Goal: Task Accomplishment & Management: Complete application form

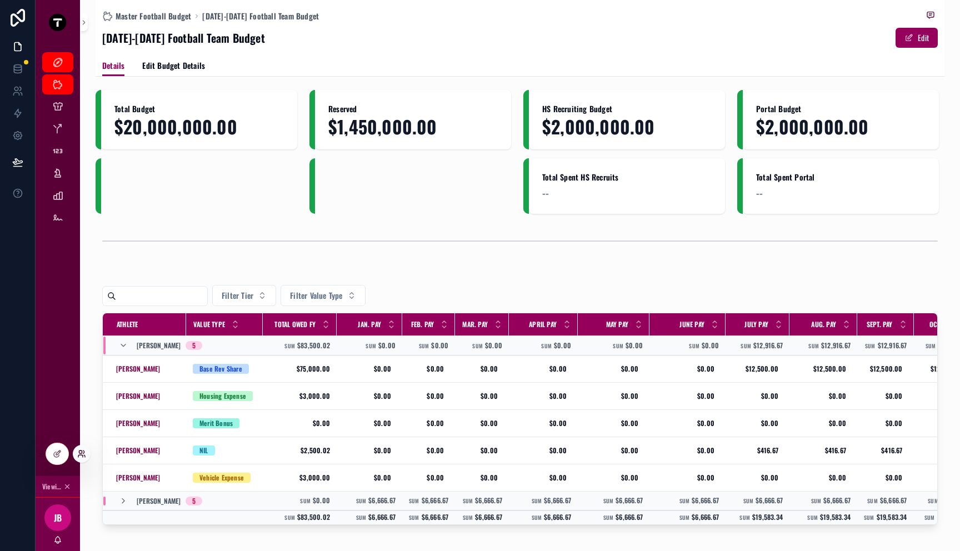
click at [81, 453] on icon at bounding box center [81, 453] width 9 height 9
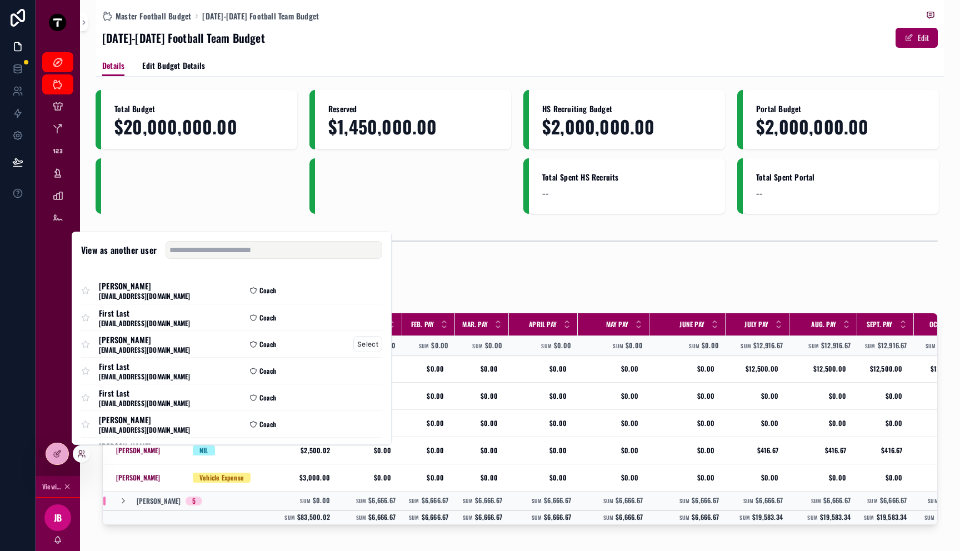
scroll to position [82, 0]
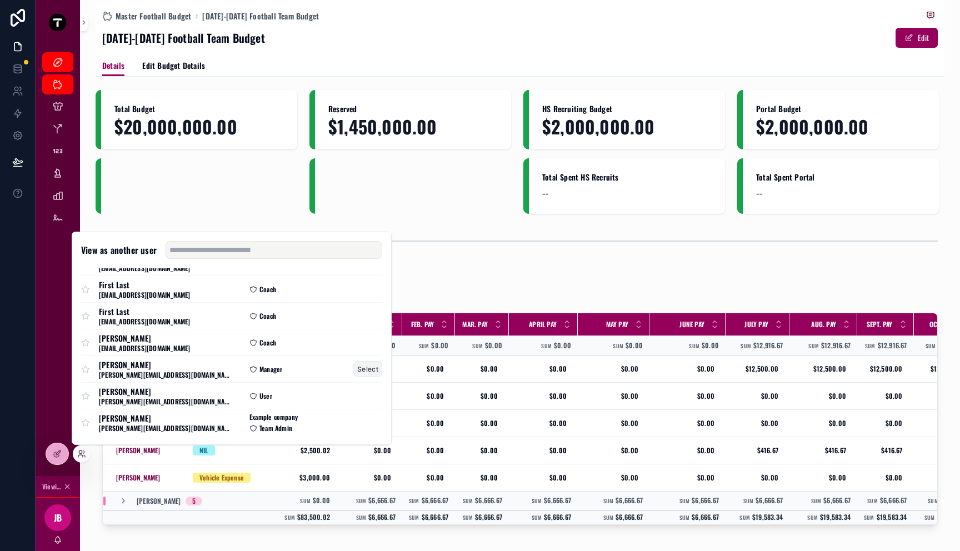
click at [360, 370] on button "Select" at bounding box center [367, 369] width 29 height 16
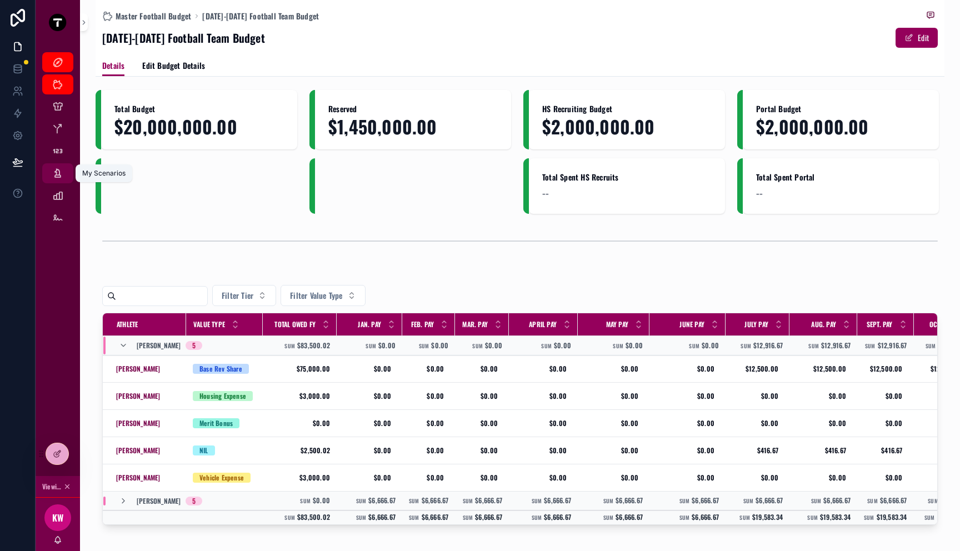
click at [53, 178] on icon "scrollable content" at bounding box center [57, 173] width 11 height 11
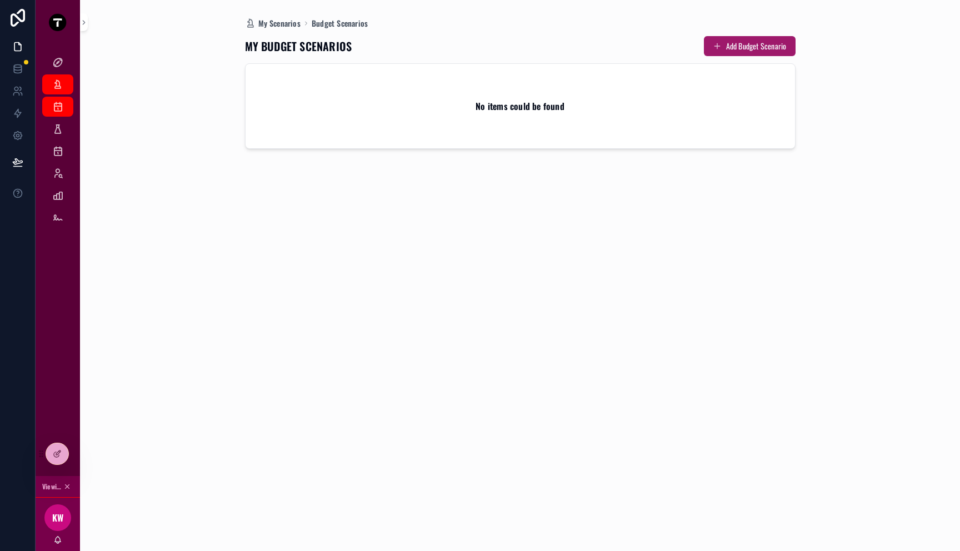
click at [739, 46] on button "Add Budget Scenario" at bounding box center [750, 46] width 92 height 20
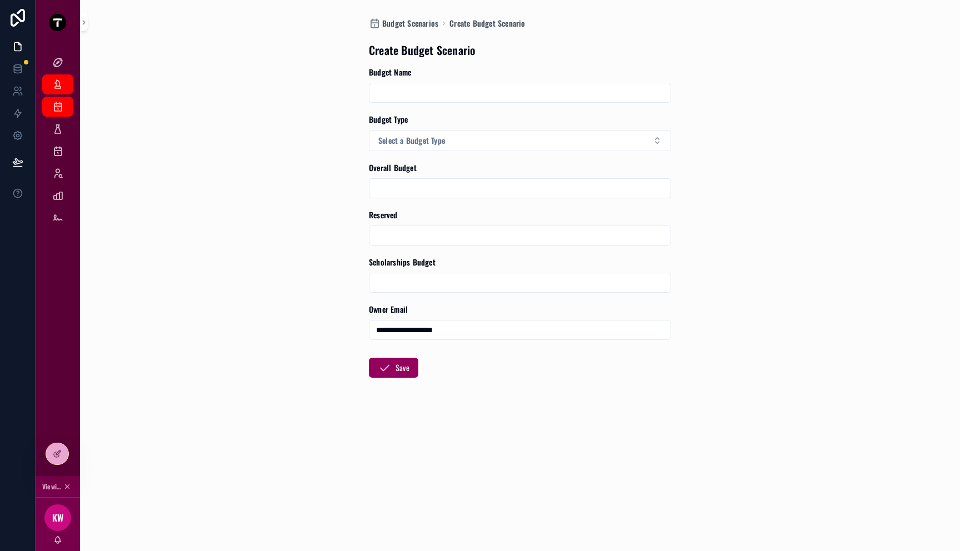
click at [488, 91] on input "scrollable content" at bounding box center [519, 93] width 301 height 16
type input "**********"
click at [453, 145] on button "Select a Budget Type" at bounding box center [520, 140] width 302 height 21
click at [452, 186] on div "Current" at bounding box center [520, 185] width 297 height 17
click at [452, 189] on input "scrollable content" at bounding box center [519, 189] width 301 height 16
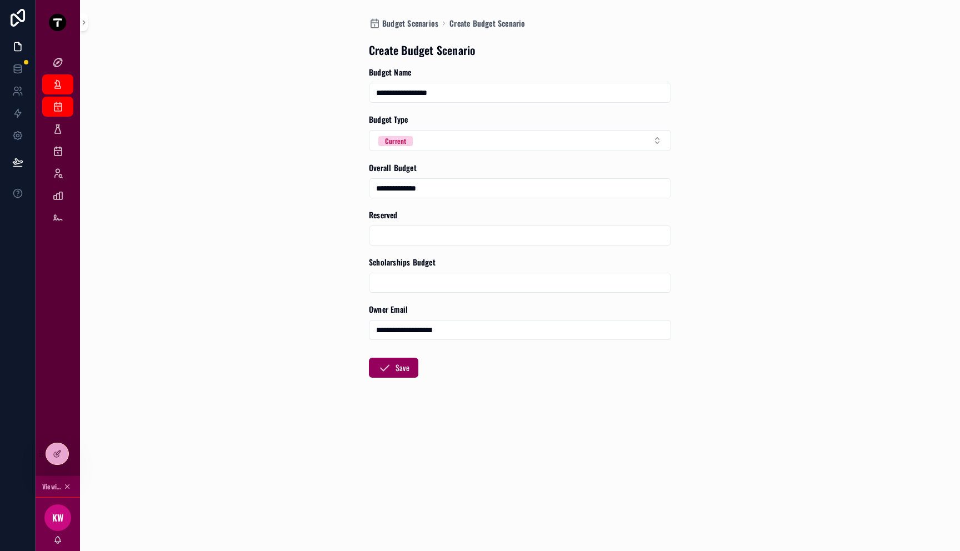
type input "**********"
click at [407, 281] on input "scrollable content" at bounding box center [519, 283] width 301 height 16
type input "**"
click at [501, 346] on form "**********" at bounding box center [520, 258] width 302 height 382
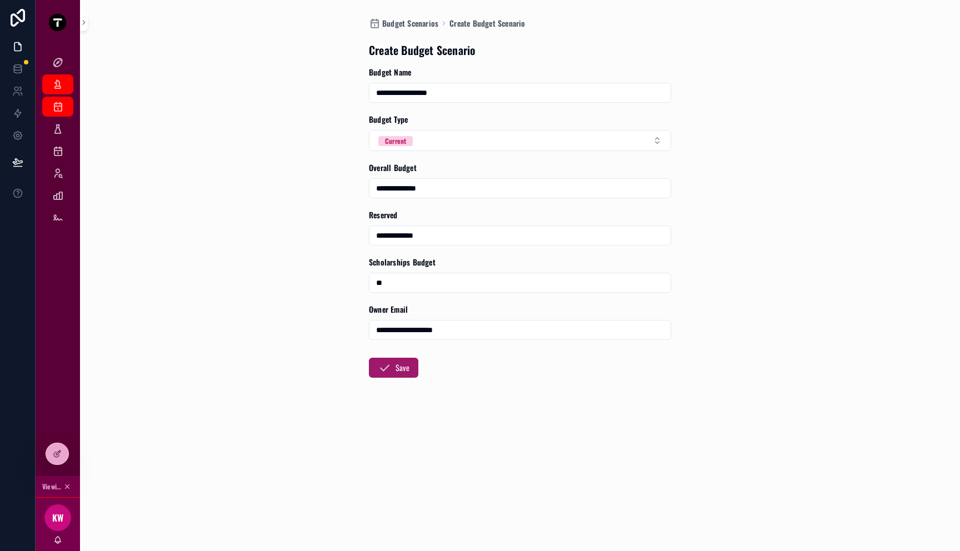
click at [407, 364] on button "Save" at bounding box center [393, 368] width 49 height 20
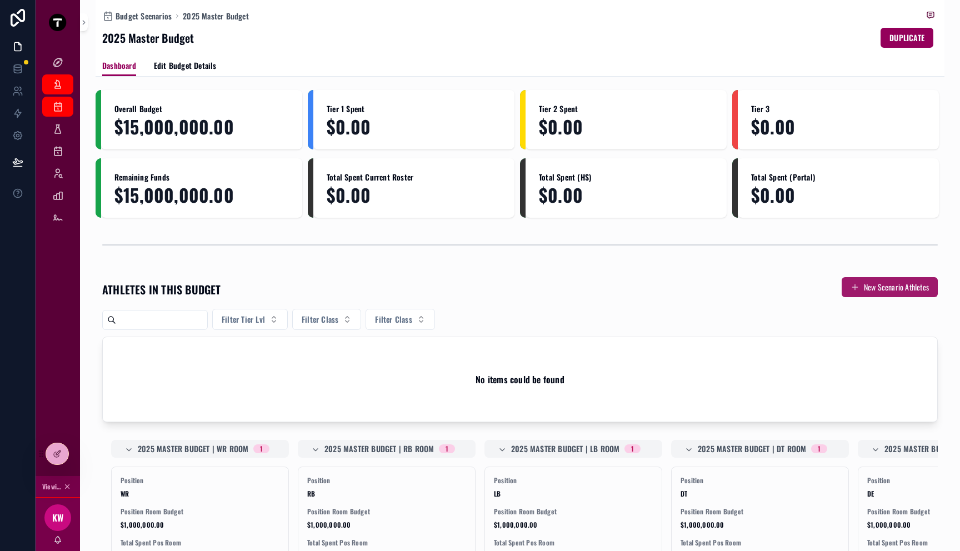
click at [860, 284] on button "New Scenario Athletes" at bounding box center [890, 287] width 96 height 20
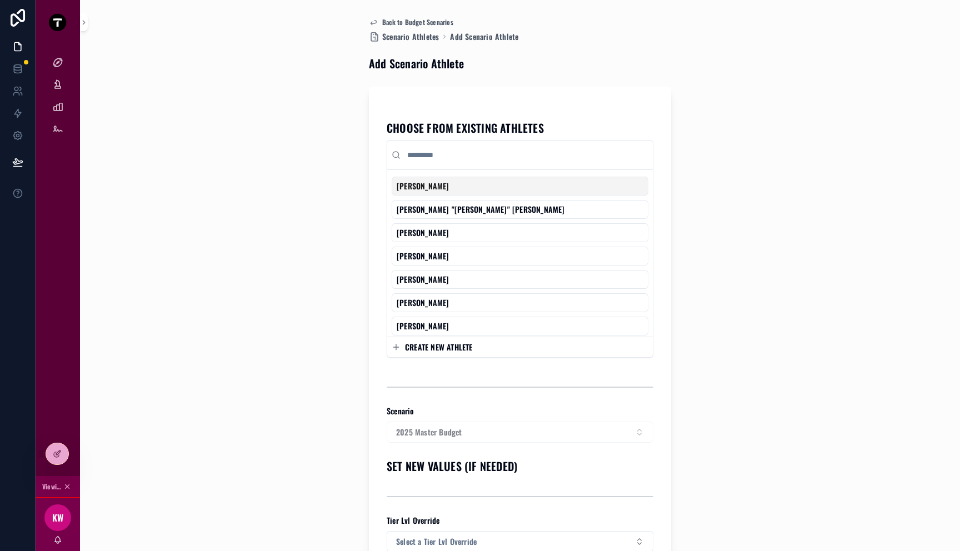
click at [521, 189] on div "[PERSON_NAME]" at bounding box center [520, 186] width 257 height 19
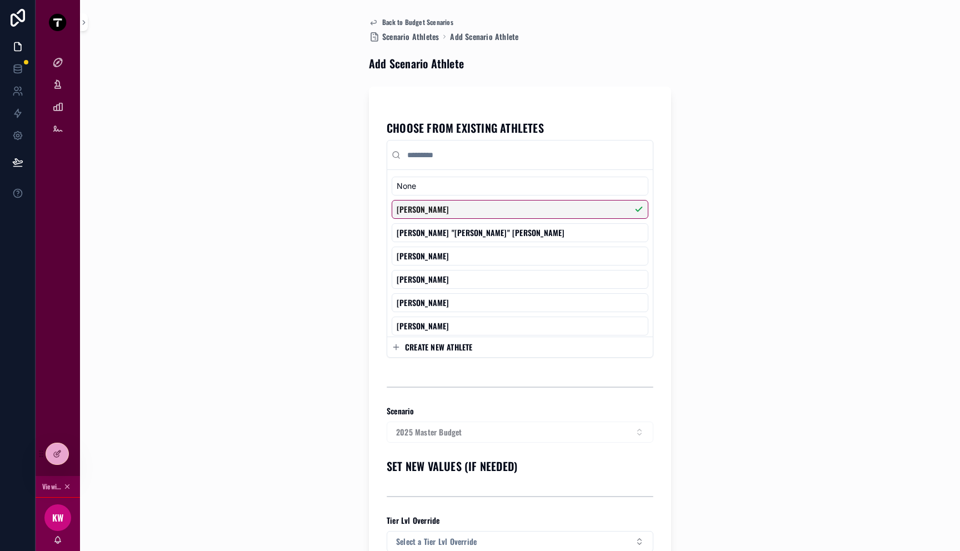
click at [521, 229] on div "Adrian "Ace" Hamilton" at bounding box center [520, 232] width 257 height 19
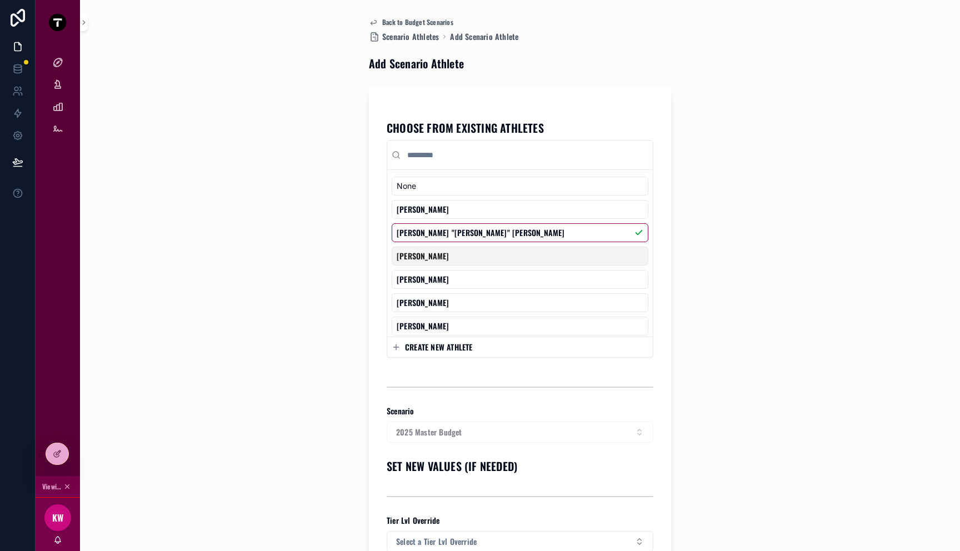
click at [520, 255] on div "[PERSON_NAME]" at bounding box center [520, 256] width 257 height 19
click at [734, 251] on div "Back to Budget Scenarios Scenario Athletes Add Scenario Athlete Add Scenario At…" at bounding box center [520, 275] width 849 height 551
click at [737, 133] on div "Back to Budget Scenarios Scenario Athletes Add Scenario Athlete Add Scenario At…" at bounding box center [520, 275] width 849 height 551
click at [313, 173] on div "Back to Budget Scenarios Scenario Athletes Add Scenario Athlete Add Scenario At…" at bounding box center [520, 275] width 849 height 551
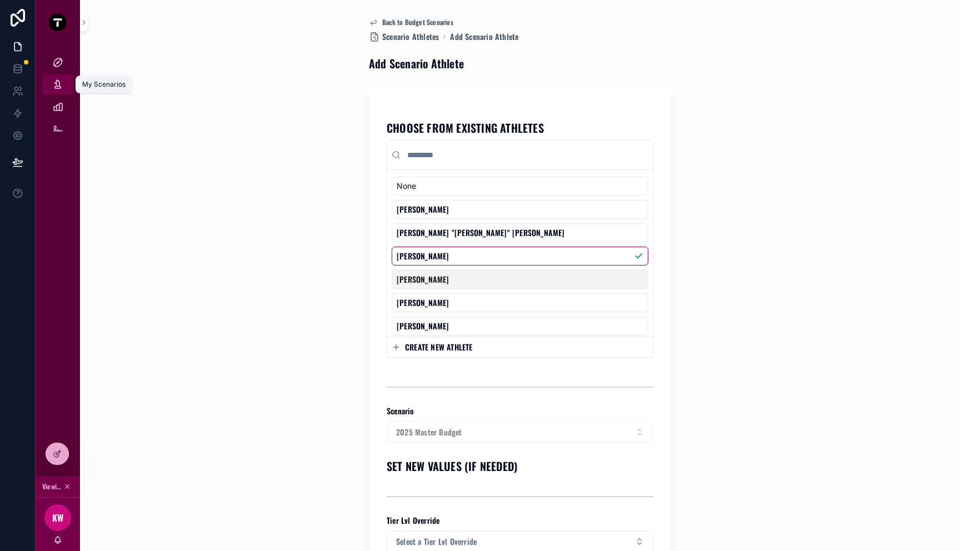
click at [60, 88] on icon "scrollable content" at bounding box center [57, 84] width 11 height 11
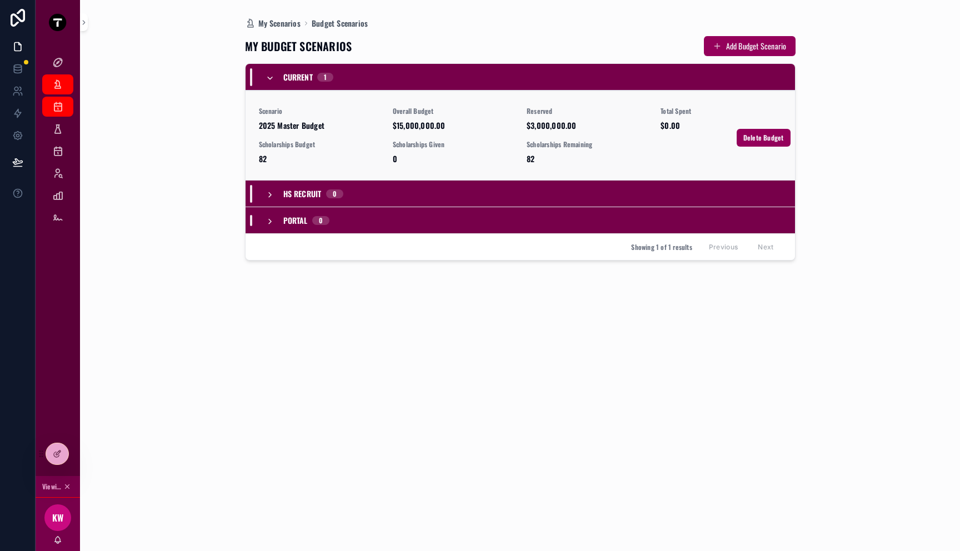
click at [368, 113] on span "Scenario" at bounding box center [319, 111] width 121 height 9
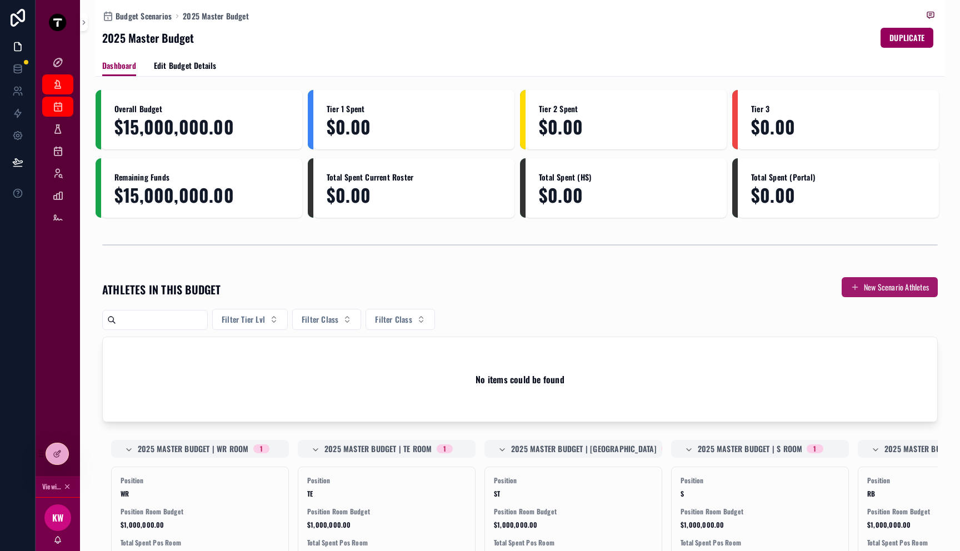
click at [875, 286] on button "New Scenario Athletes" at bounding box center [890, 287] width 96 height 20
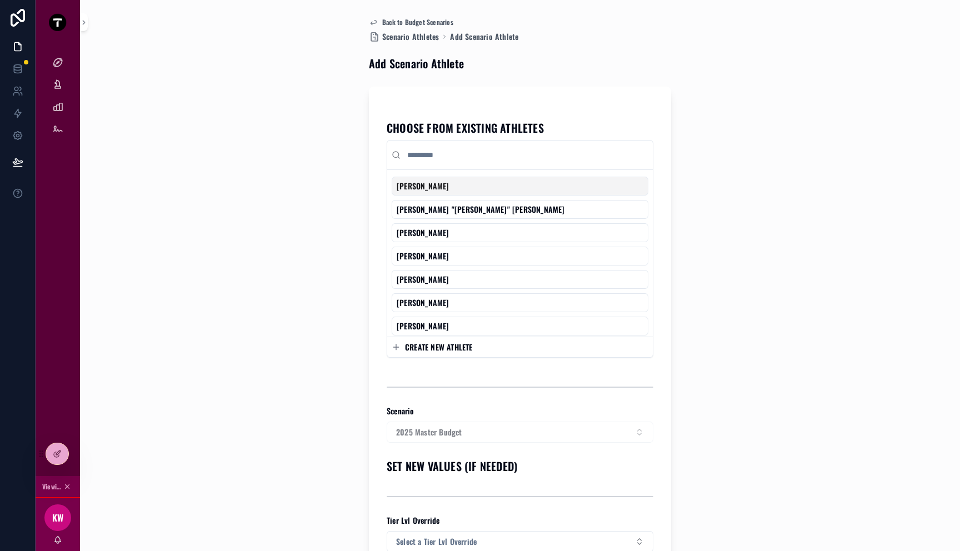
click at [597, 185] on div "[PERSON_NAME]" at bounding box center [520, 186] width 257 height 19
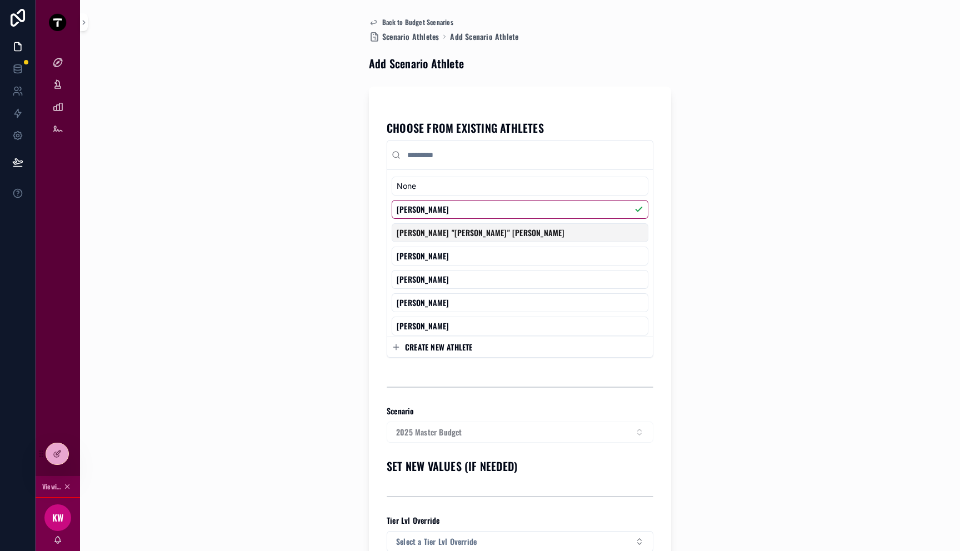
click at [596, 233] on div "Adrian "Ace" Hamilton" at bounding box center [520, 232] width 257 height 19
click at [591, 251] on div "[PERSON_NAME]" at bounding box center [520, 256] width 257 height 19
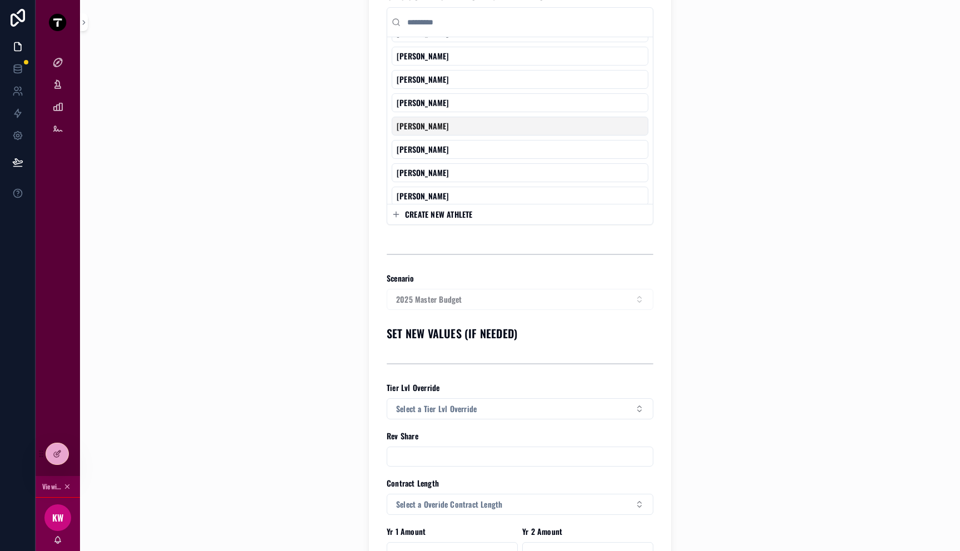
click at [717, 256] on div "Back to Budget Scenarios Scenario Athletes Add Scenario Athlete Add Scenario At…" at bounding box center [520, 142] width 849 height 551
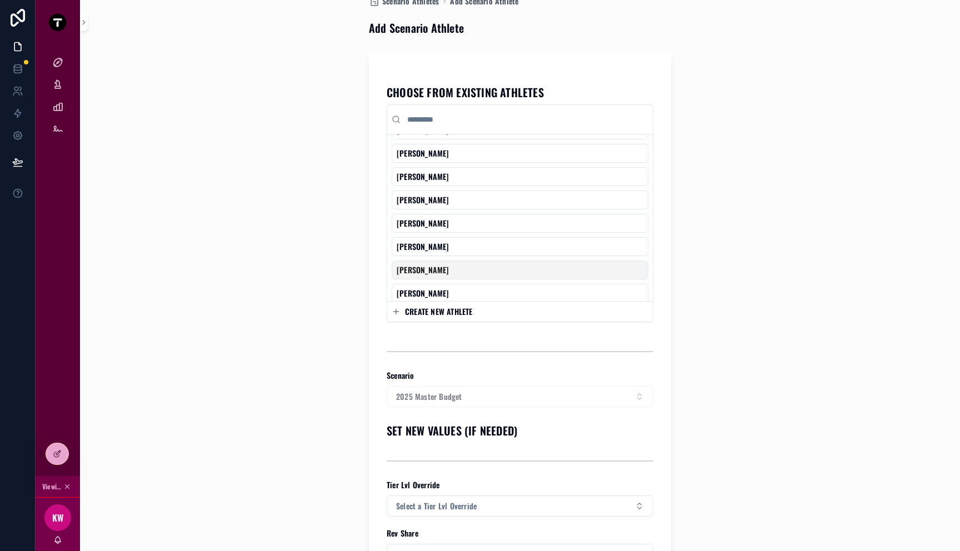
scroll to position [0, 0]
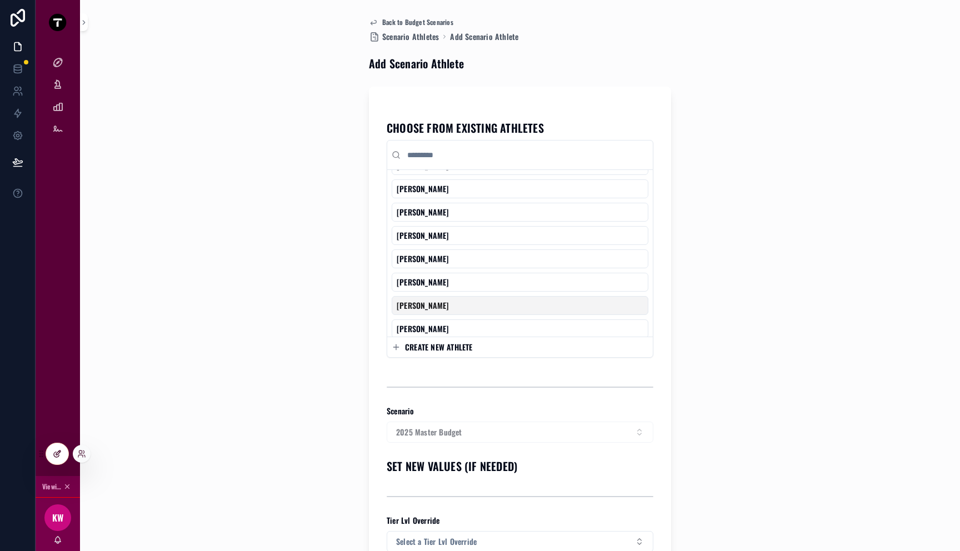
click at [60, 453] on icon at bounding box center [57, 453] width 9 height 9
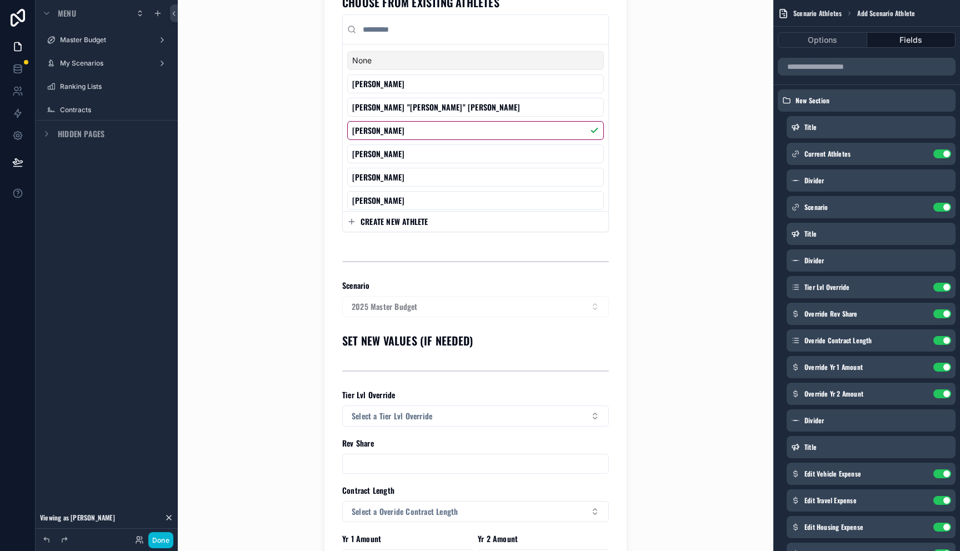
scroll to position [195, 0]
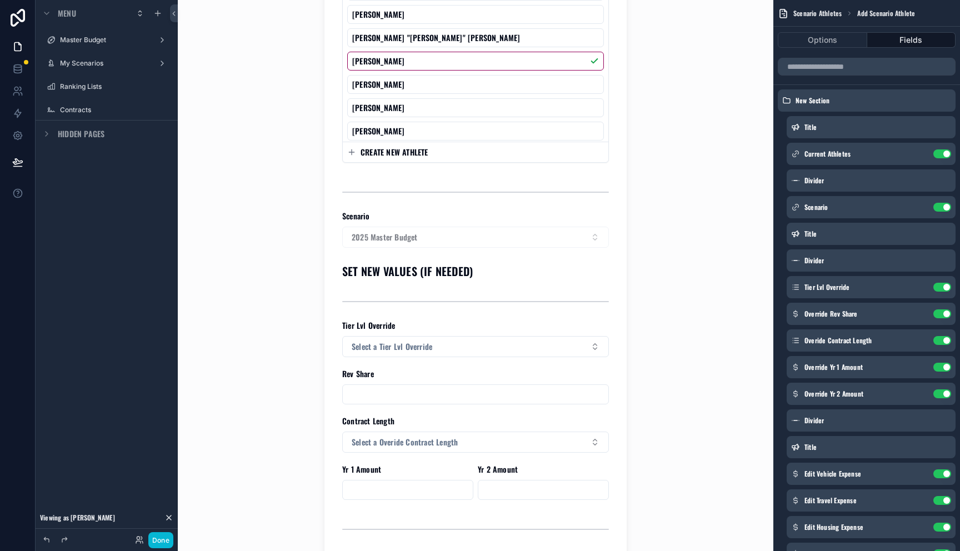
click at [411, 259] on div "CHOOSE FROM EXISTING ATHLETES None A.J. Brand Adrian "Ace" Hamilton Aidan Lynch…" at bounding box center [475, 318] width 267 height 794
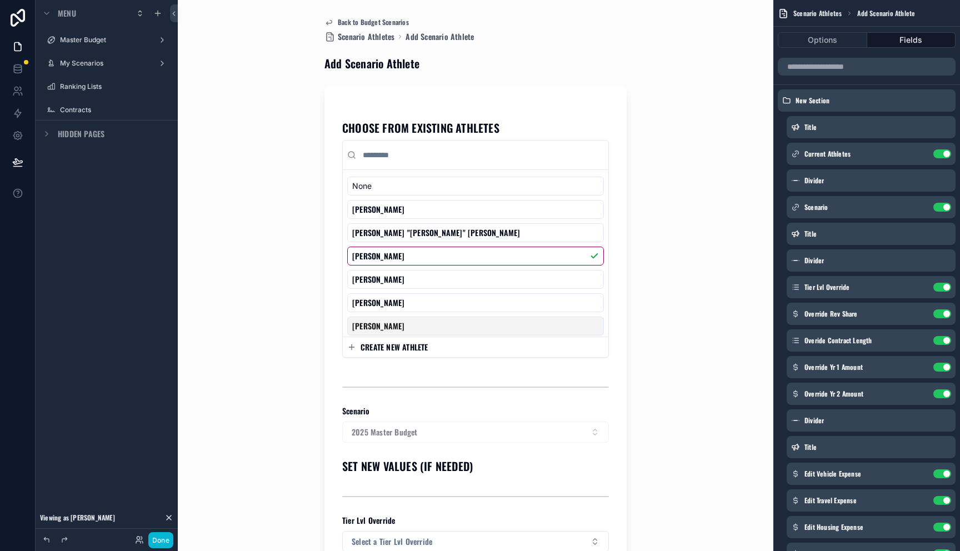
click at [441, 453] on div "CHOOSE FROM EXISTING ATHLETES None A.J. Brand Adrian "Ace" Hamilton Aidan Lynch…" at bounding box center [475, 513] width 267 height 794
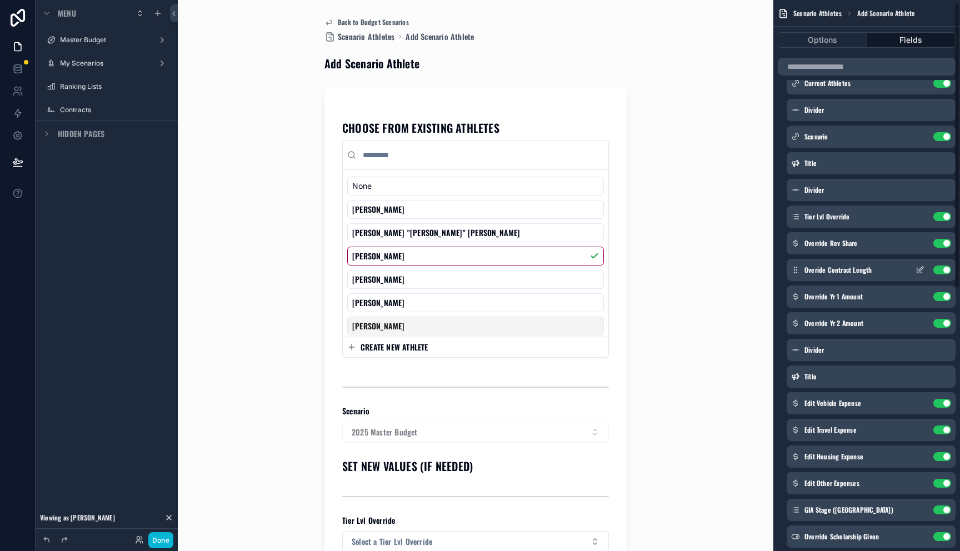
scroll to position [98, 0]
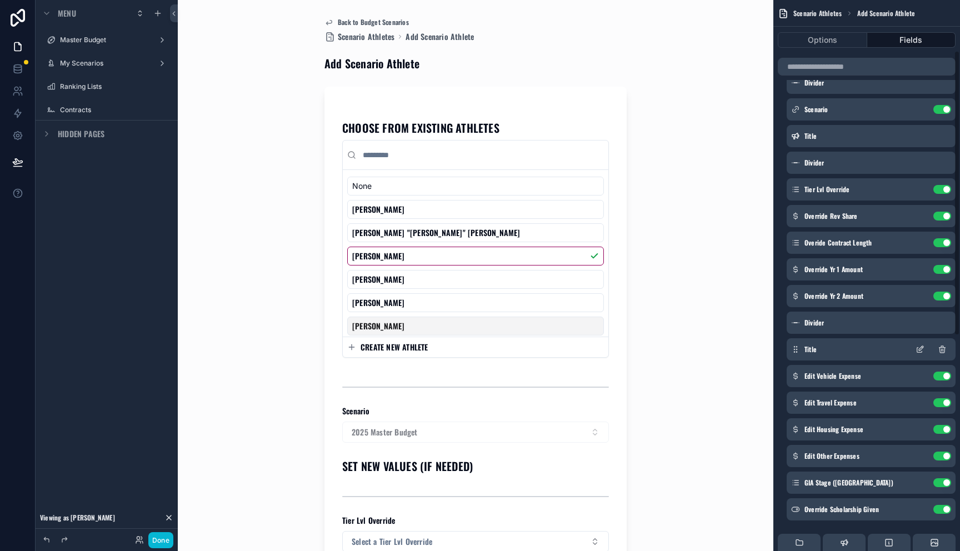
click at [870, 356] on div "Title" at bounding box center [871, 349] width 169 height 22
click at [918, 351] on icon "scrollable content" at bounding box center [920, 349] width 9 height 9
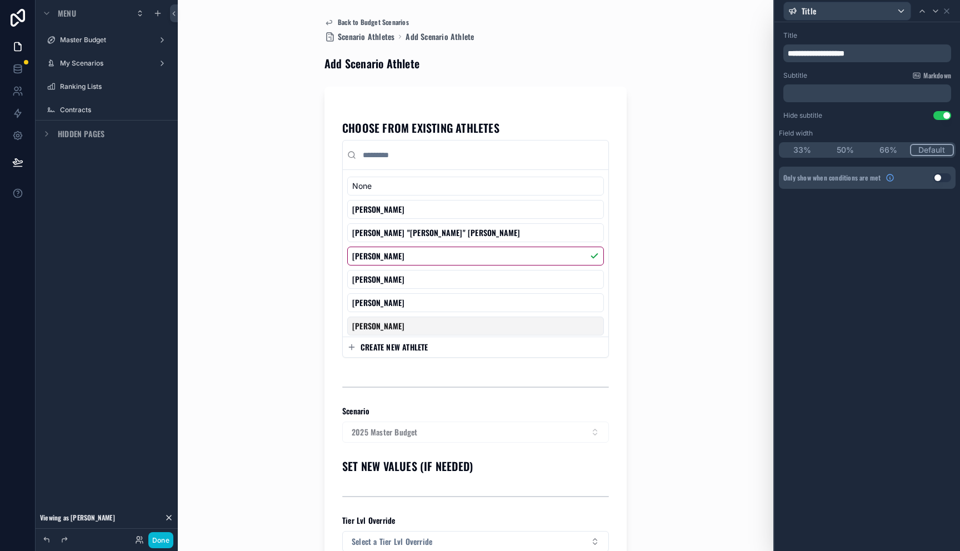
click at [734, 40] on div "Back to Budget Scenarios Scenario Athletes Add Scenario Athlete Add Scenario At…" at bounding box center [475, 275] width 564 height 551
click at [947, 14] on icon at bounding box center [946, 11] width 9 height 9
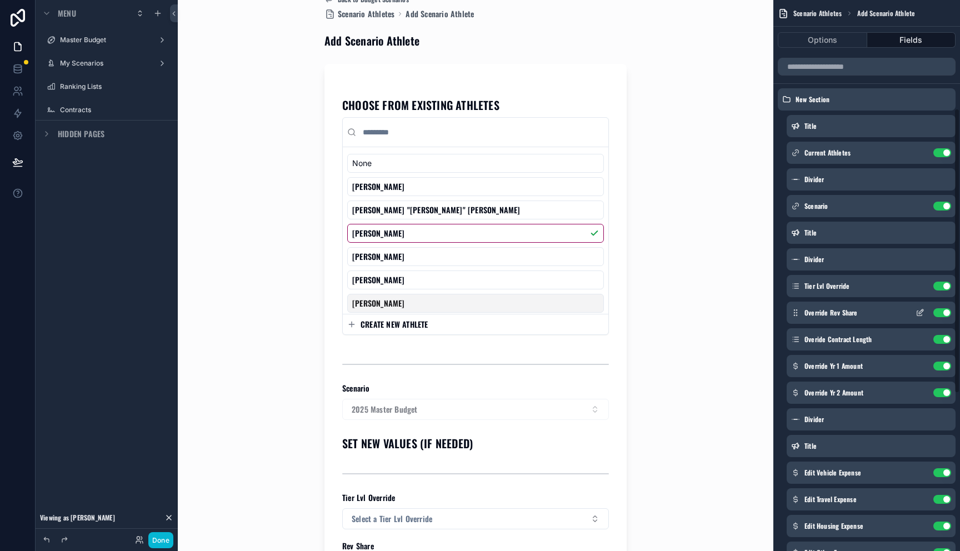
scroll to position [0, 0]
click at [921, 231] on icon "scrollable content" at bounding box center [921, 233] width 4 height 4
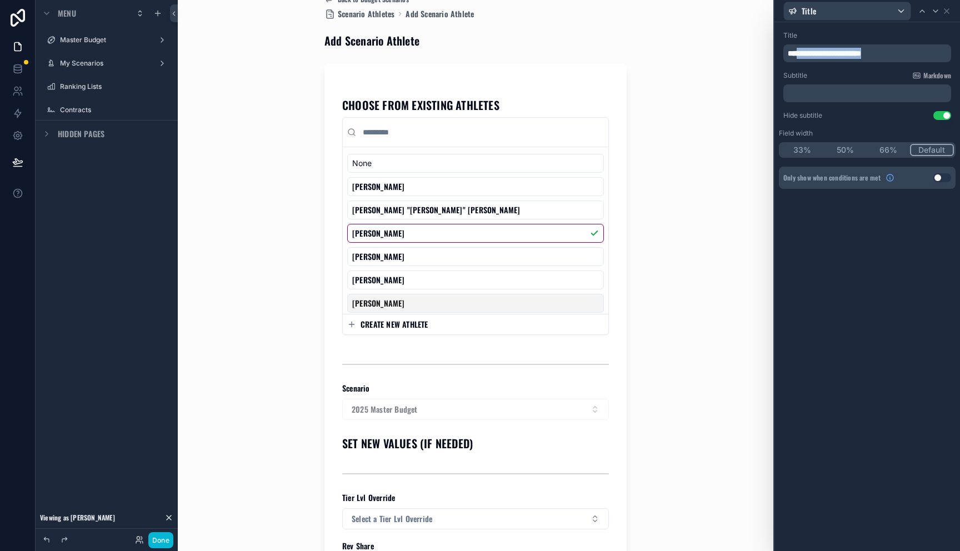
drag, startPoint x: 882, startPoint y: 53, endPoint x: 799, endPoint y: 52, distance: 82.2
click at [799, 52] on p "**********" at bounding box center [868, 53] width 161 height 11
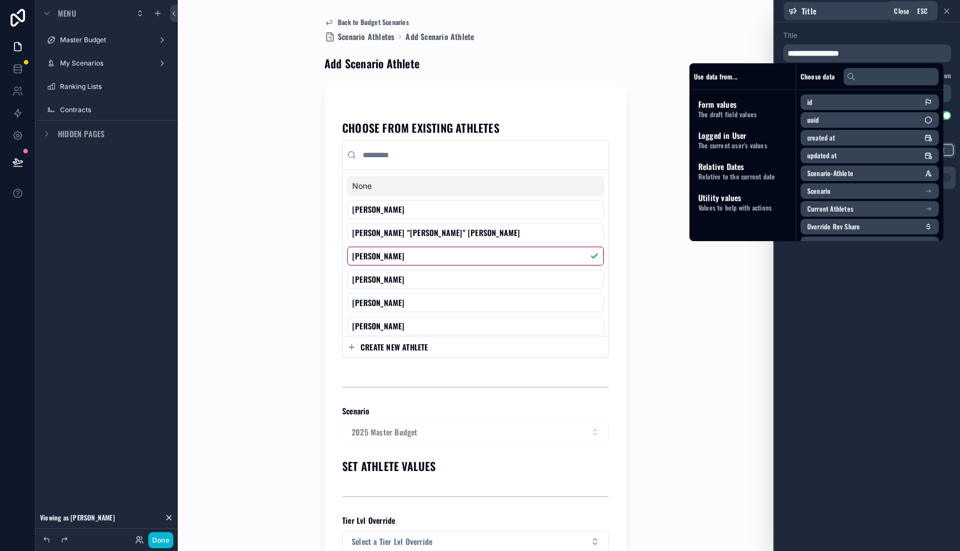
click at [947, 11] on icon at bounding box center [946, 11] width 4 height 4
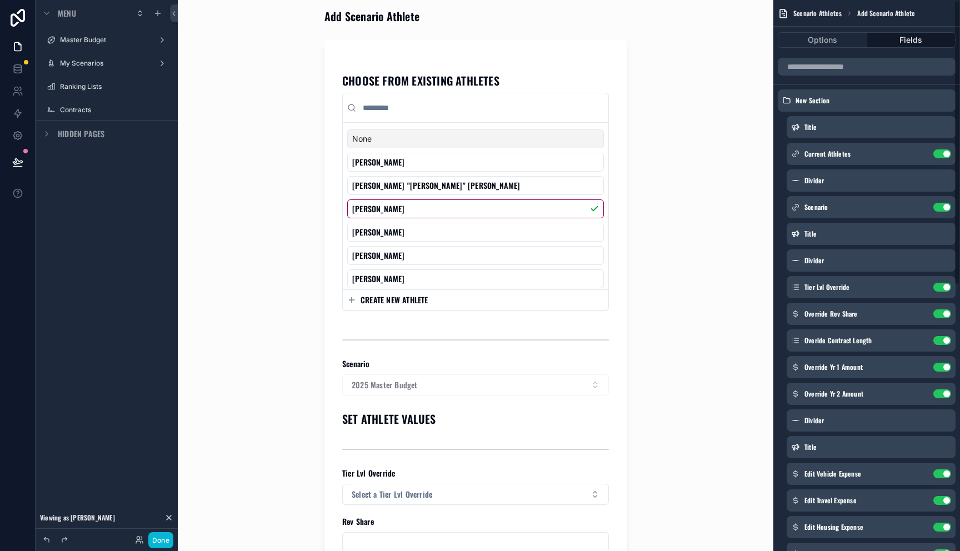
scroll to position [36, 0]
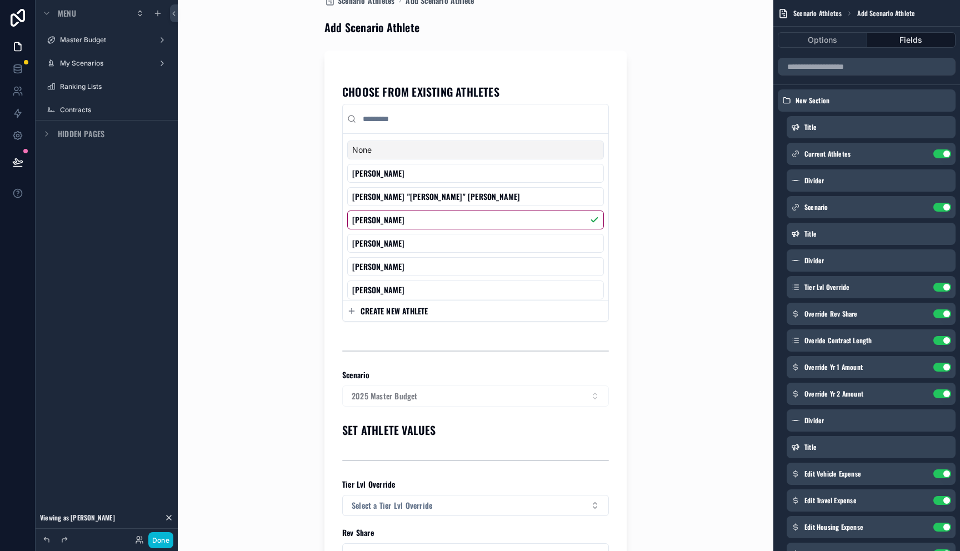
click at [564, 394] on div "2025 Master Budget" at bounding box center [475, 396] width 267 height 21
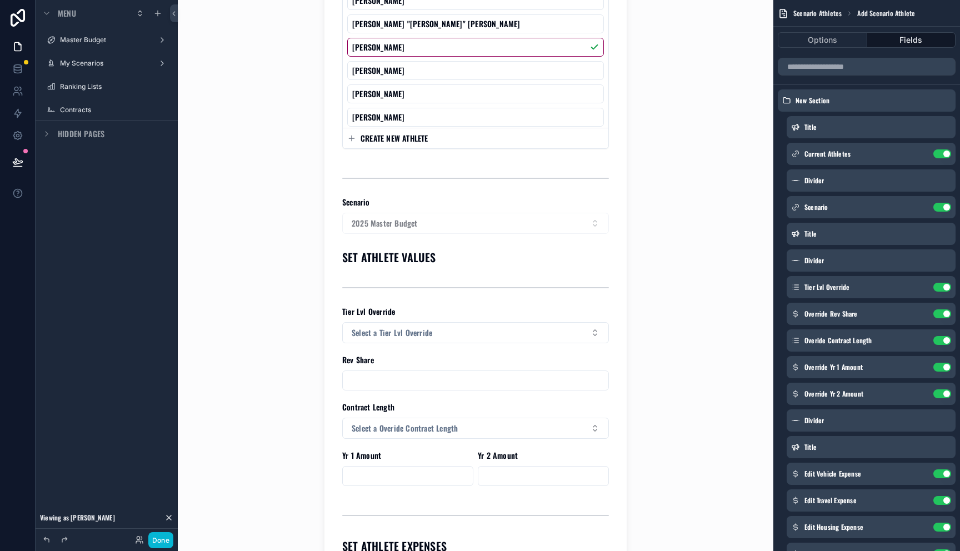
scroll to position [227, 0]
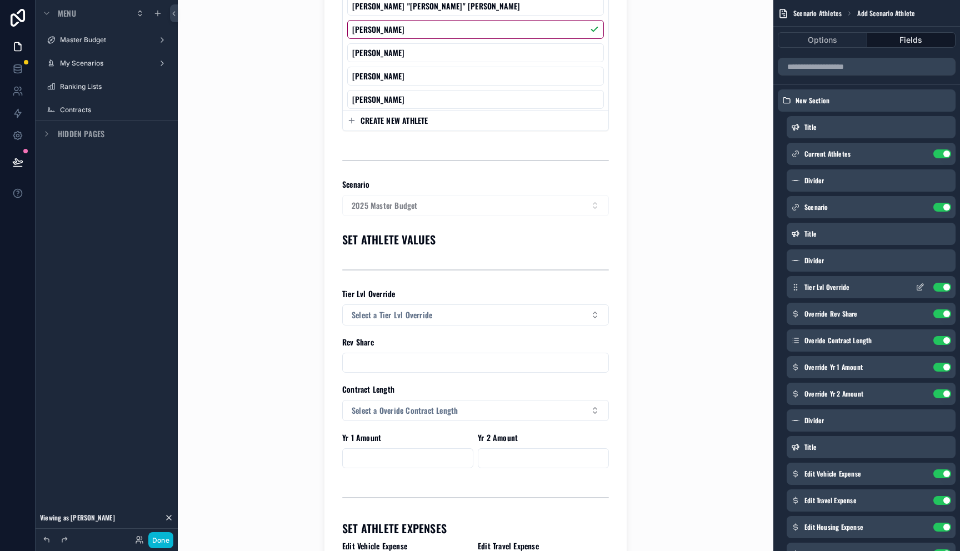
click at [921, 285] on icon "scrollable content" at bounding box center [921, 286] width 4 height 4
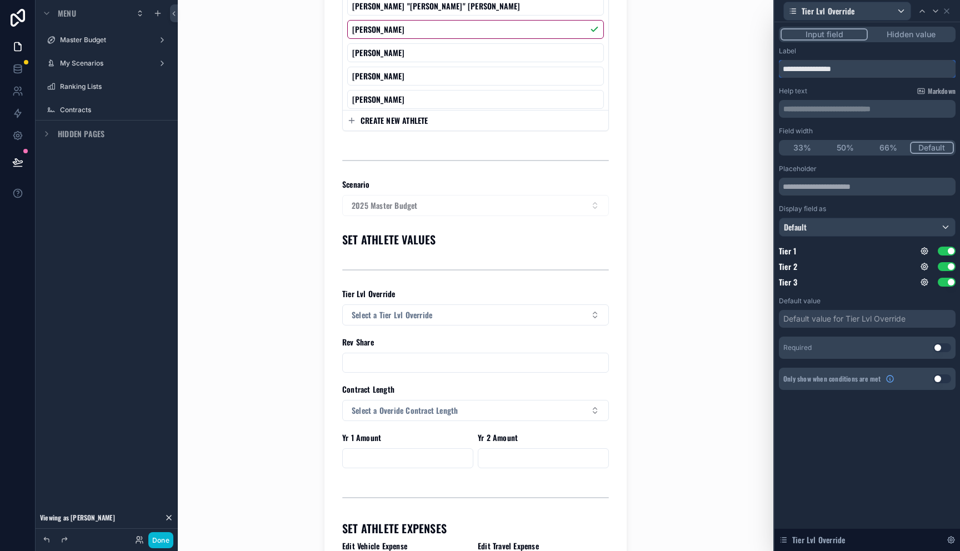
drag, startPoint x: 812, startPoint y: 64, endPoint x: 886, endPoint y: 68, distance: 74.0
click at [888, 67] on input "**********" at bounding box center [867, 69] width 177 height 18
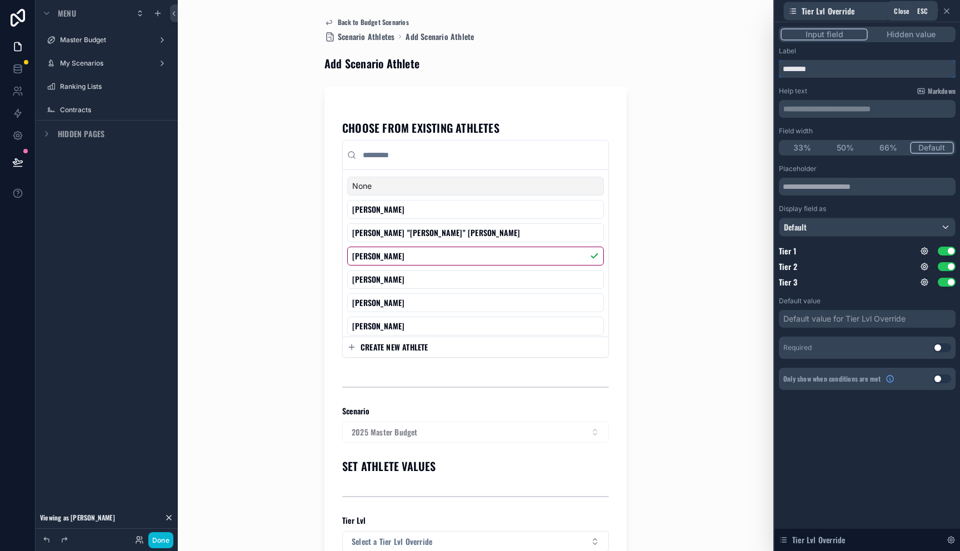
type input "********"
click at [946, 12] on icon at bounding box center [946, 11] width 9 height 9
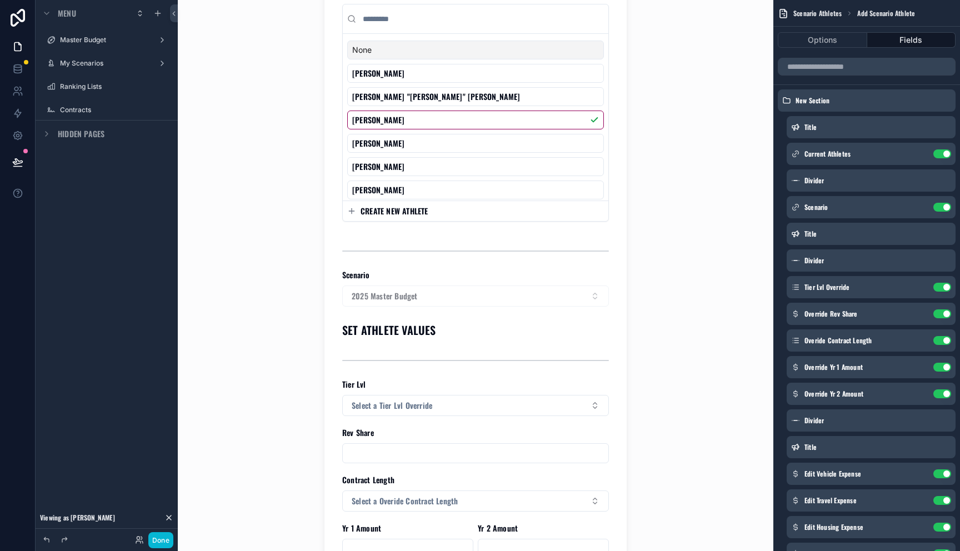
scroll to position [139, 0]
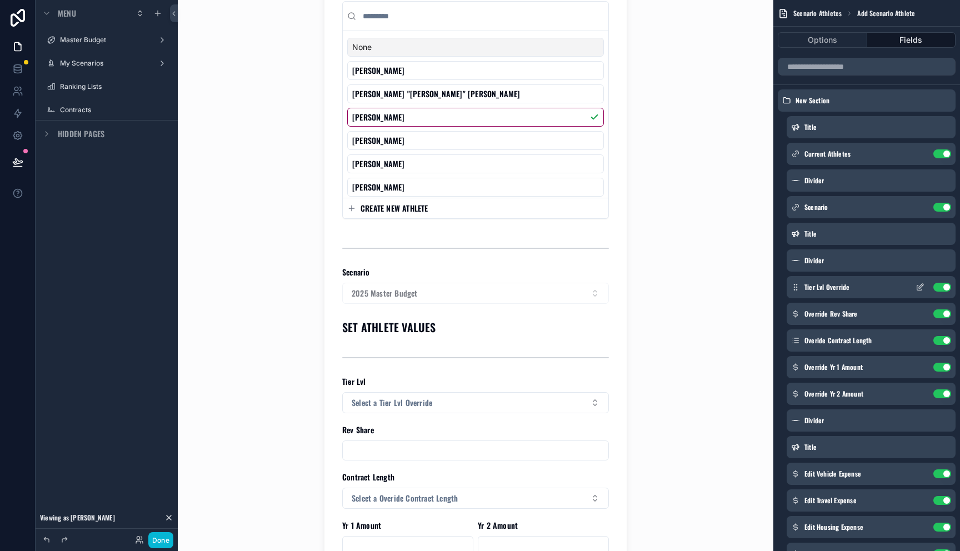
click at [920, 287] on icon "scrollable content" at bounding box center [921, 286] width 4 height 4
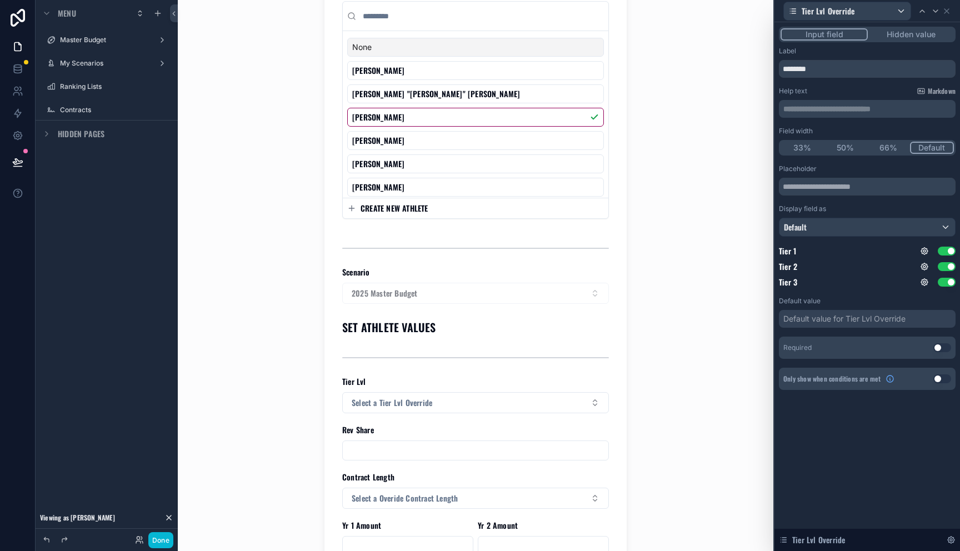
click at [876, 311] on div "Default value for Tier Lvl Override" at bounding box center [867, 319] width 177 height 18
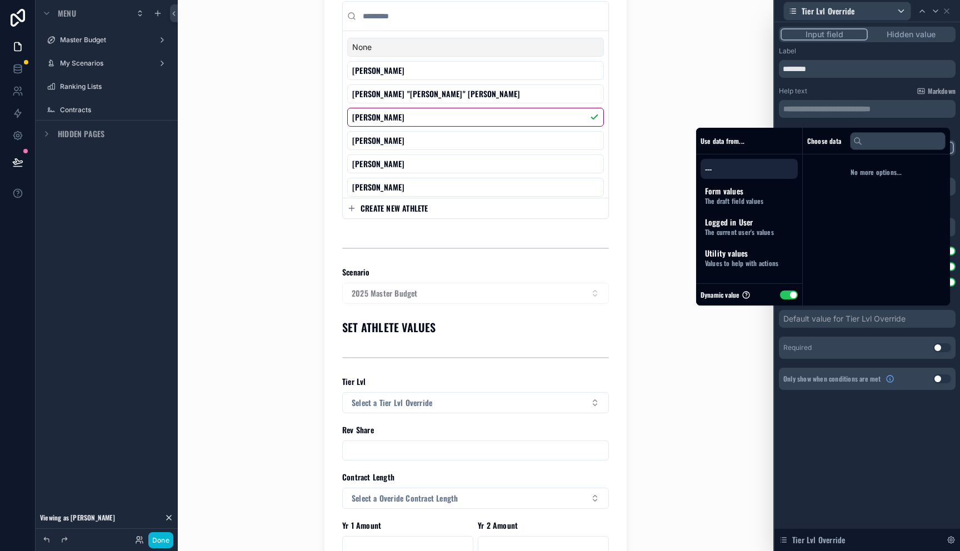
click at [874, 343] on div "Required Use setting" at bounding box center [867, 348] width 177 height 22
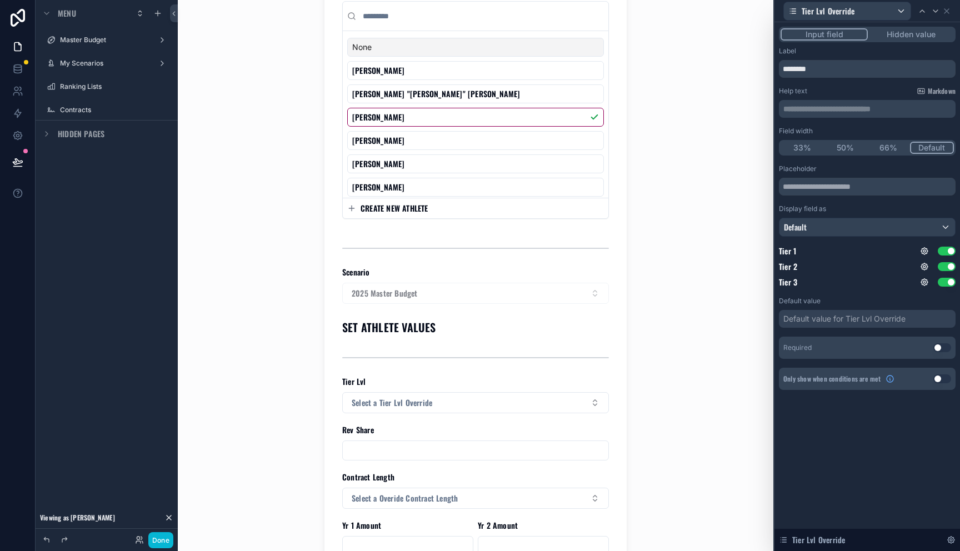
click at [868, 421] on div "**********" at bounding box center [867, 286] width 186 height 529
click at [818, 111] on p "**********" at bounding box center [868, 108] width 170 height 11
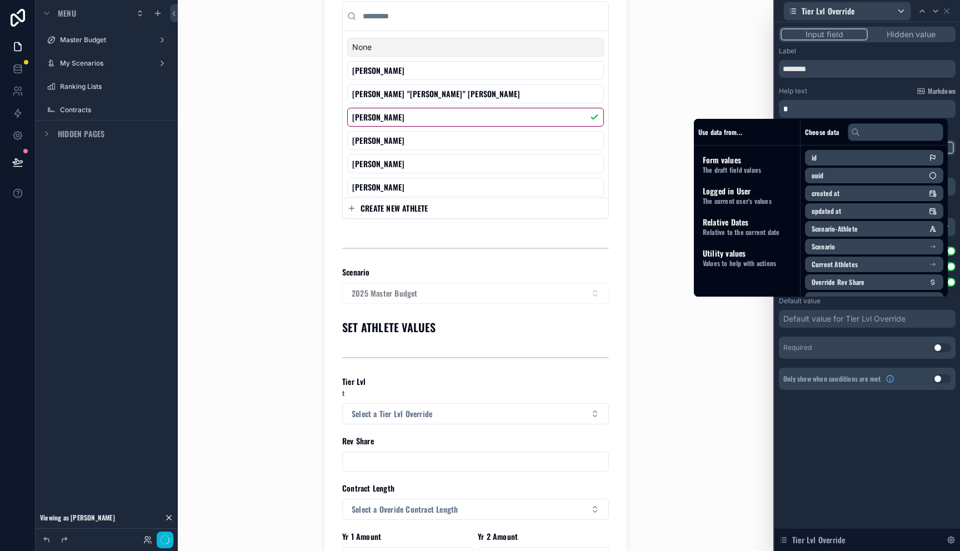
scroll to position [0, 0]
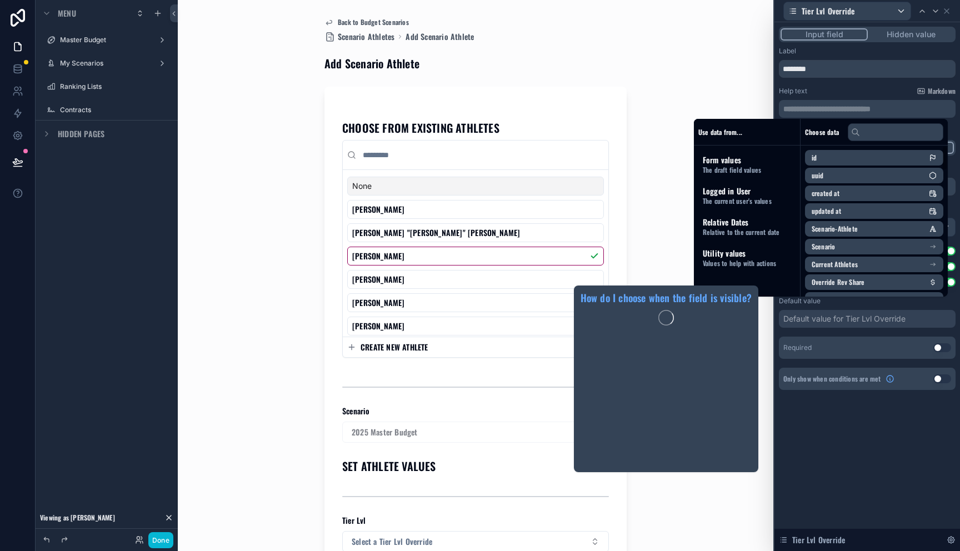
click at [861, 383] on span "Only show when conditions are met" at bounding box center [832, 378] width 98 height 9
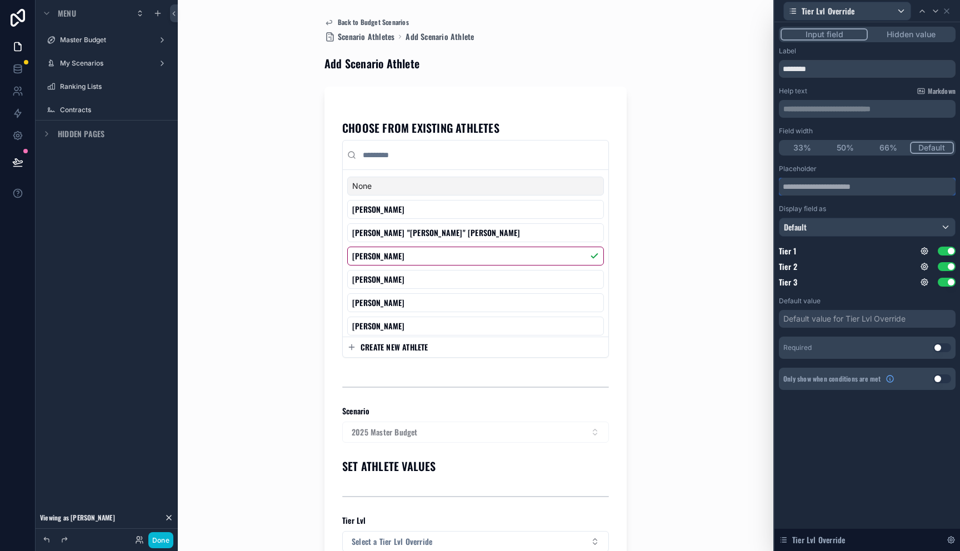
click at [862, 191] on input "text" at bounding box center [867, 187] width 177 height 18
type input "*"
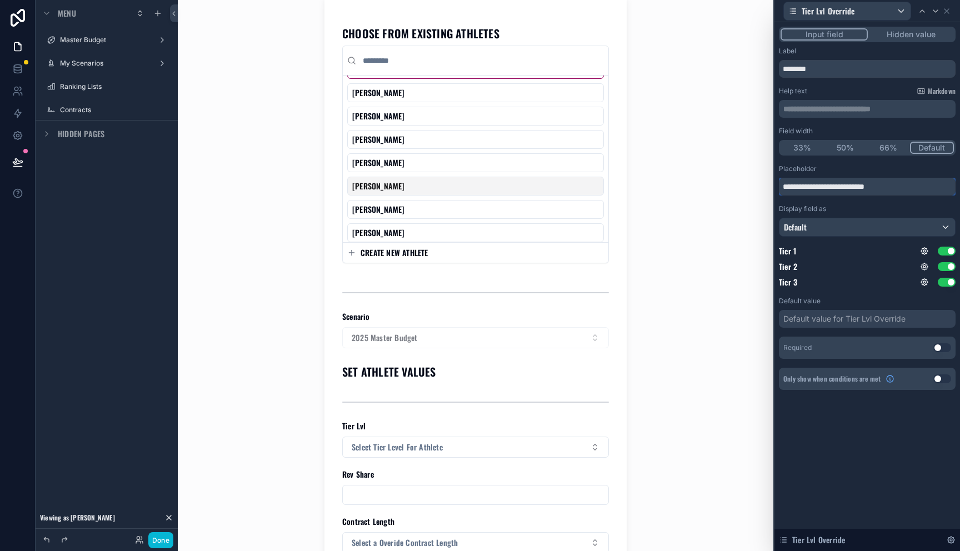
scroll to position [219, 0]
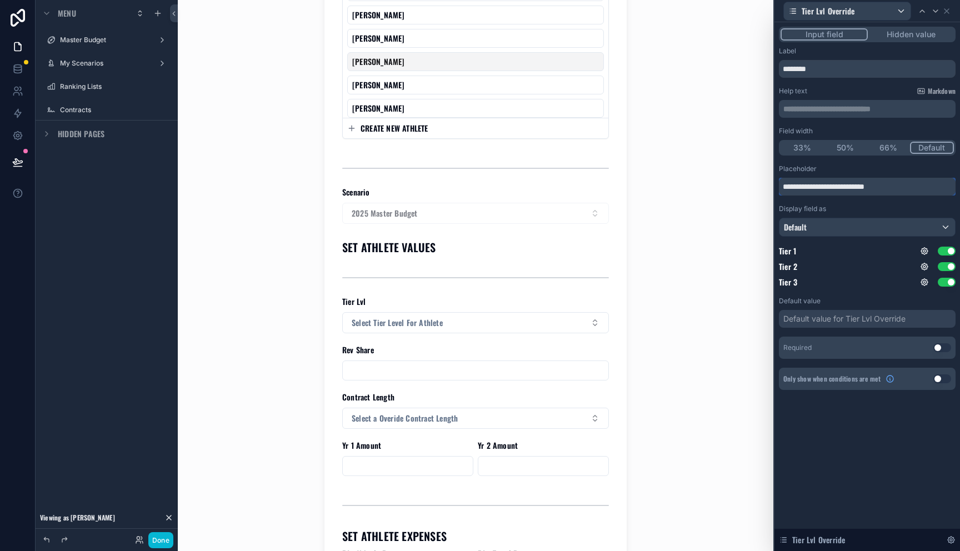
type input "**********"
click at [570, 369] on input "scrollable content" at bounding box center [476, 371] width 266 height 16
click at [621, 408] on div "CHOOSE FROM EXISTING ATHLETES None A.J. Brand Adrian "Ace" Hamilton Aidan Lynch…" at bounding box center [475, 288] width 302 height 841
click at [591, 424] on button "Select a Overide Contract Length" at bounding box center [475, 418] width 267 height 21
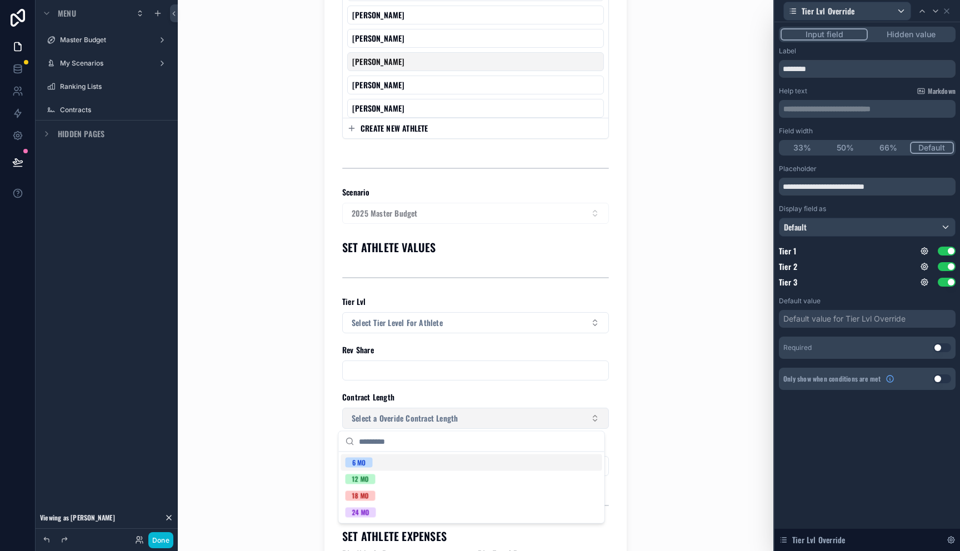
click at [595, 418] on button "Select a Overide Contract Length" at bounding box center [475, 418] width 267 height 21
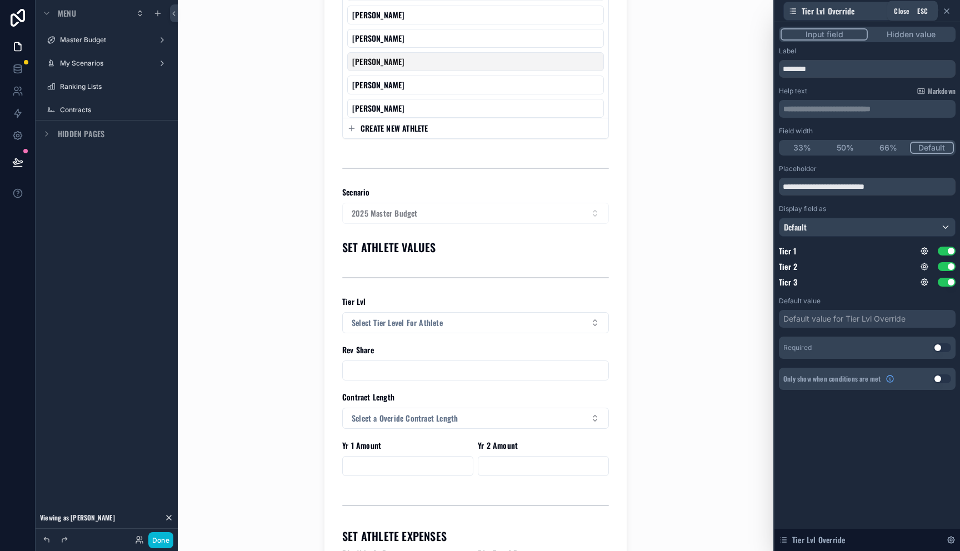
click at [947, 10] on icon at bounding box center [946, 11] width 9 height 9
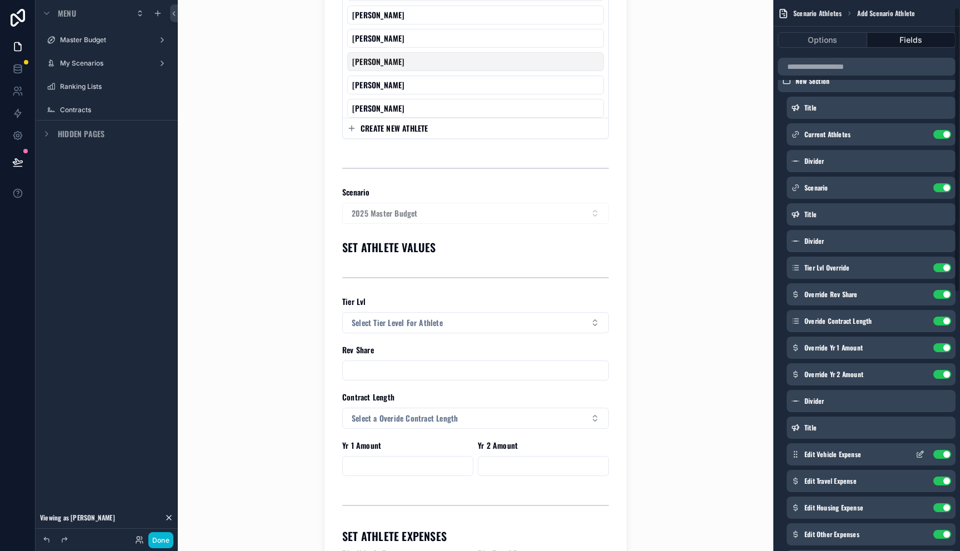
scroll to position [0, 0]
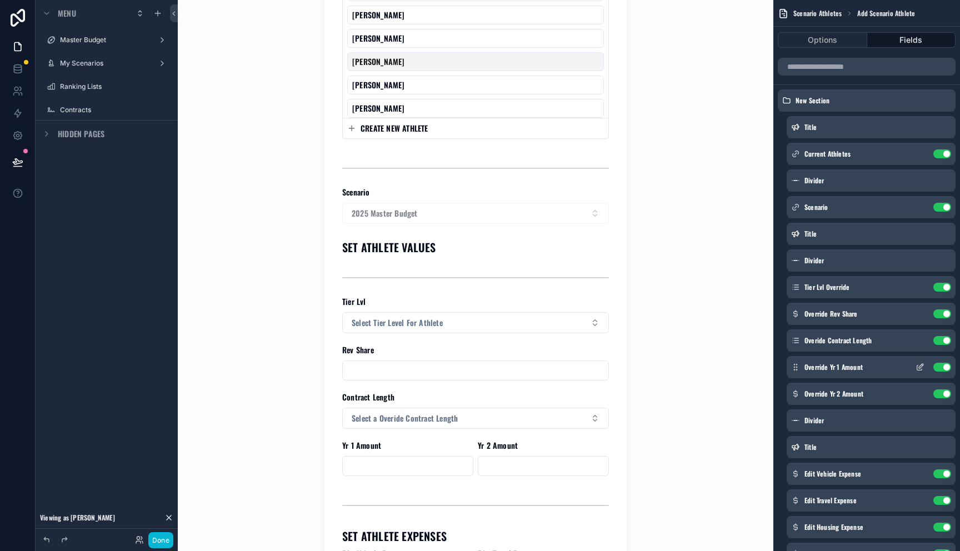
click at [943, 367] on button "Use setting" at bounding box center [942, 367] width 18 height 9
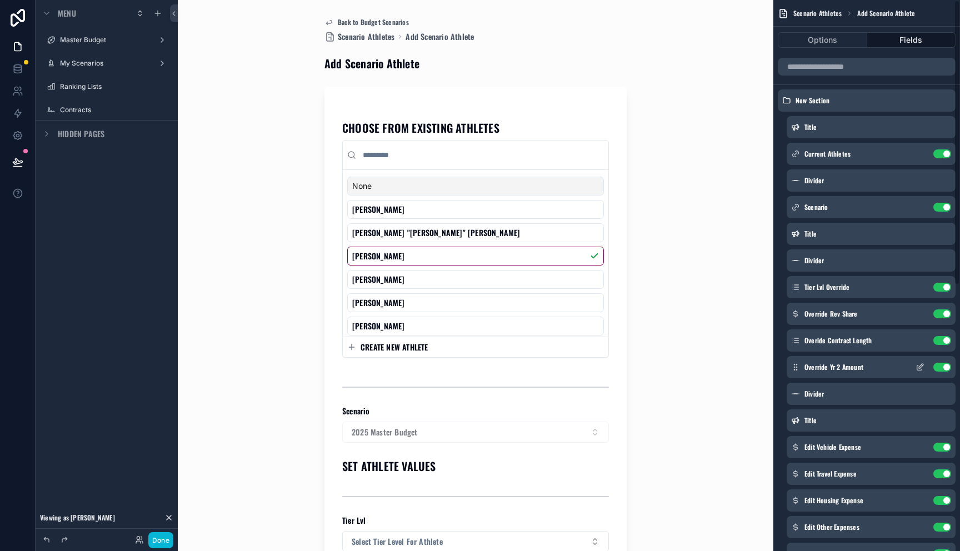
click at [941, 369] on button "Use setting" at bounding box center [942, 367] width 18 height 9
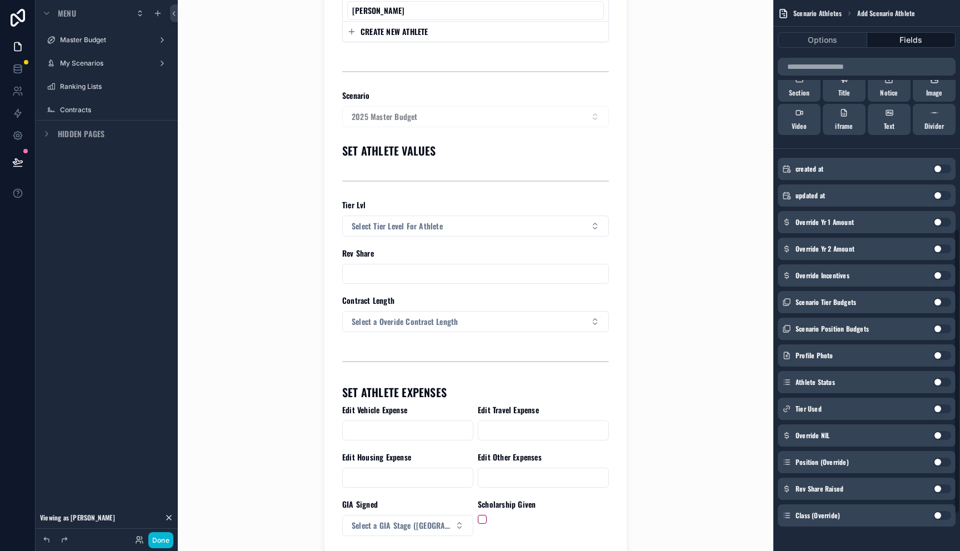
scroll to position [511, 0]
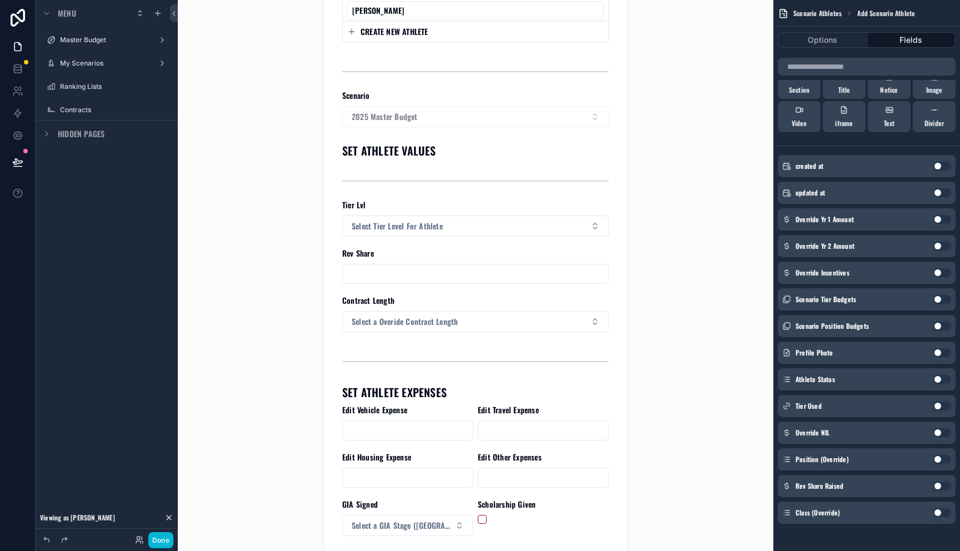
click at [941, 433] on button "Use setting" at bounding box center [942, 432] width 18 height 9
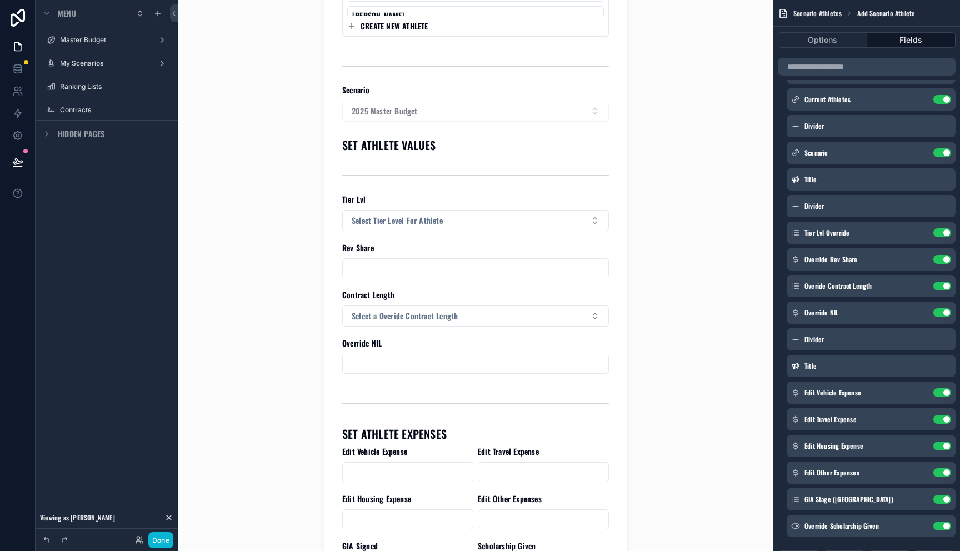
scroll to position [418, 0]
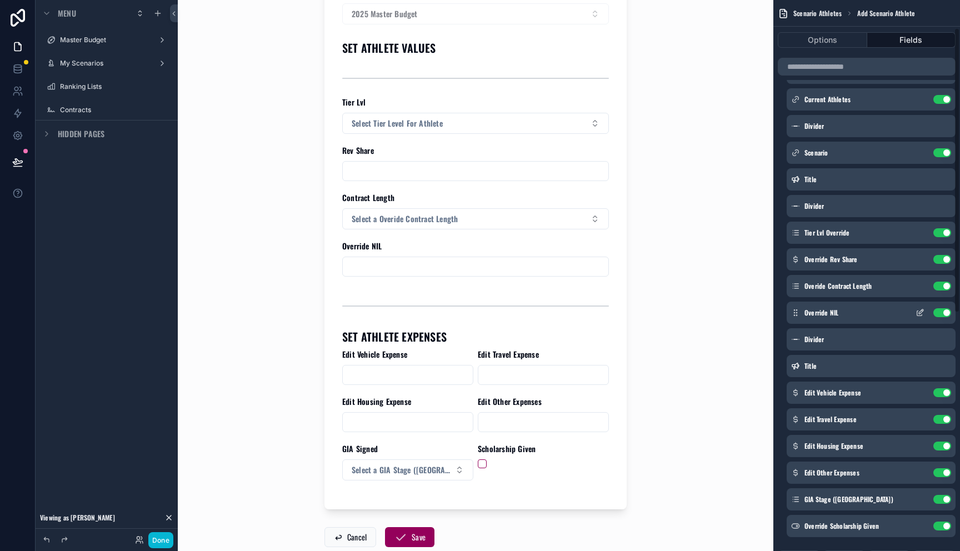
click at [919, 314] on icon "scrollable content" at bounding box center [920, 312] width 9 height 9
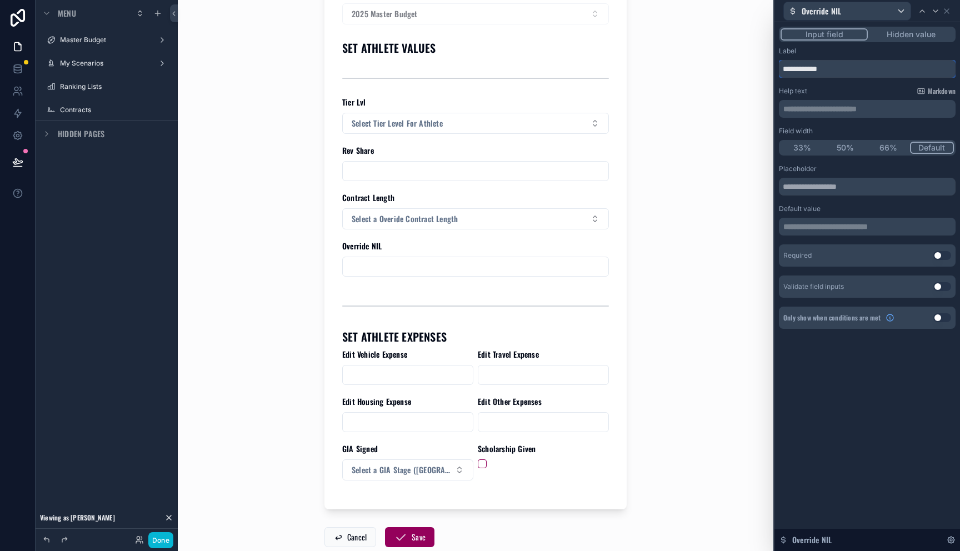
drag, startPoint x: 842, startPoint y: 68, endPoint x: 729, endPoint y: 55, distance: 113.6
click at [729, 55] on div "**********" at bounding box center [480, 275] width 960 height 551
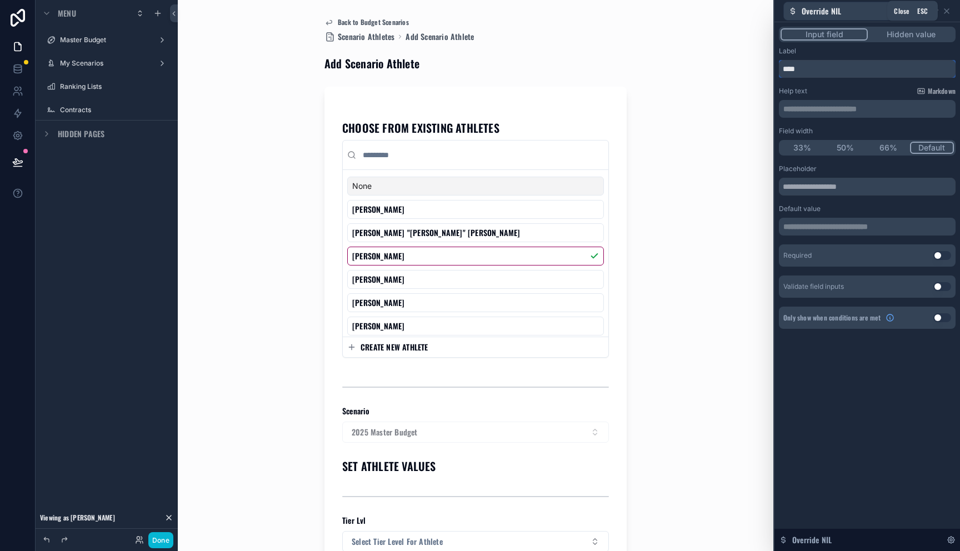
type input "***"
click at [948, 10] on icon at bounding box center [946, 11] width 9 height 9
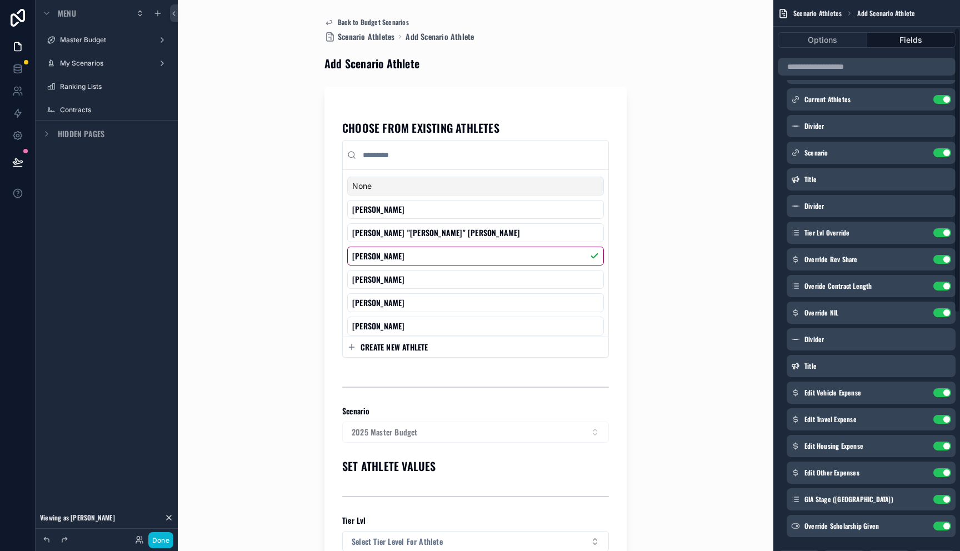
scroll to position [336, 0]
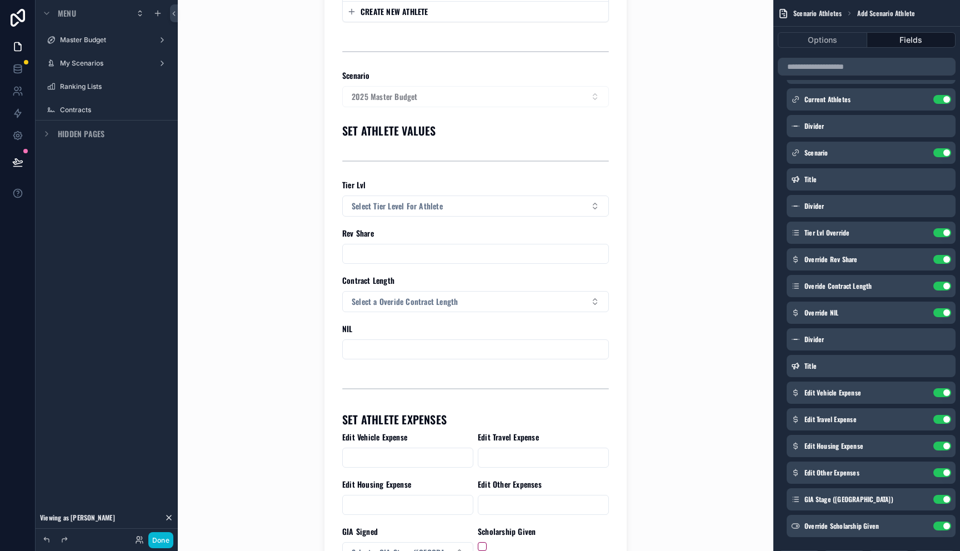
click at [526, 346] on input "scrollable content" at bounding box center [476, 350] width 266 height 16
click at [526, 248] on input "scrollable content" at bounding box center [476, 254] width 266 height 16
click at [720, 249] on div "Back to Budget Scenarios Scenario Athletes Add Scenario Athlete Add Scenario At…" at bounding box center [476, 275] width 596 height 551
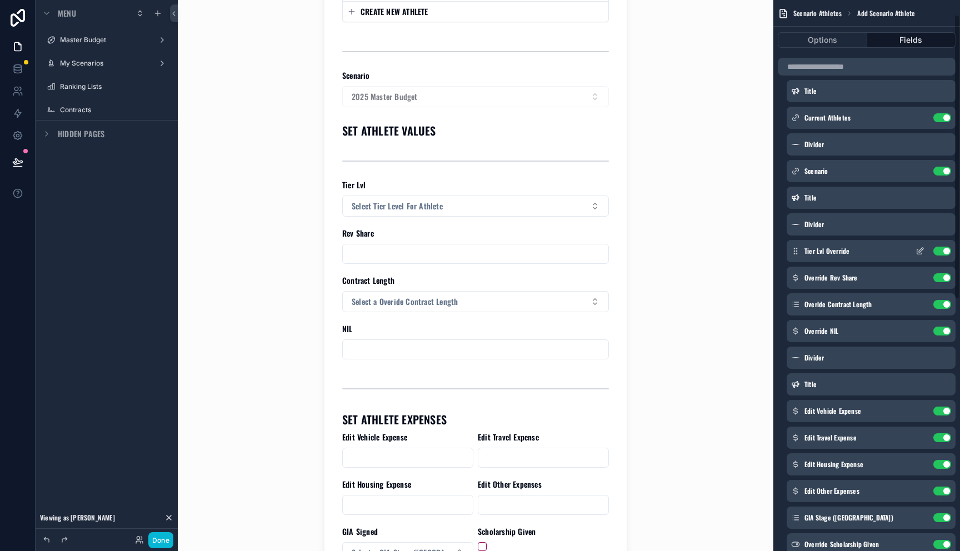
scroll to position [0, 0]
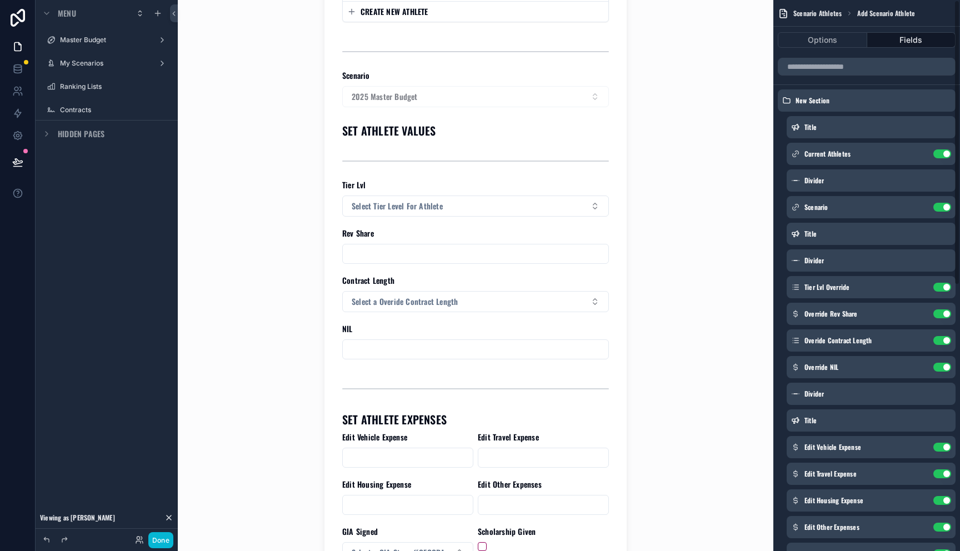
click at [697, 279] on div "Back to Budget Scenarios Scenario Athletes Add Scenario Athlete Add Scenario At…" at bounding box center [476, 275] width 596 height 551
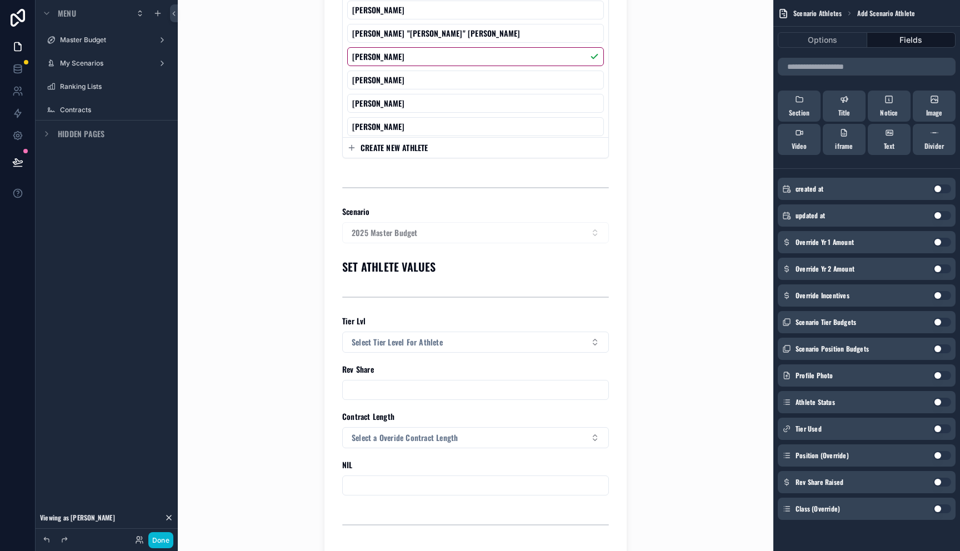
scroll to position [109, 0]
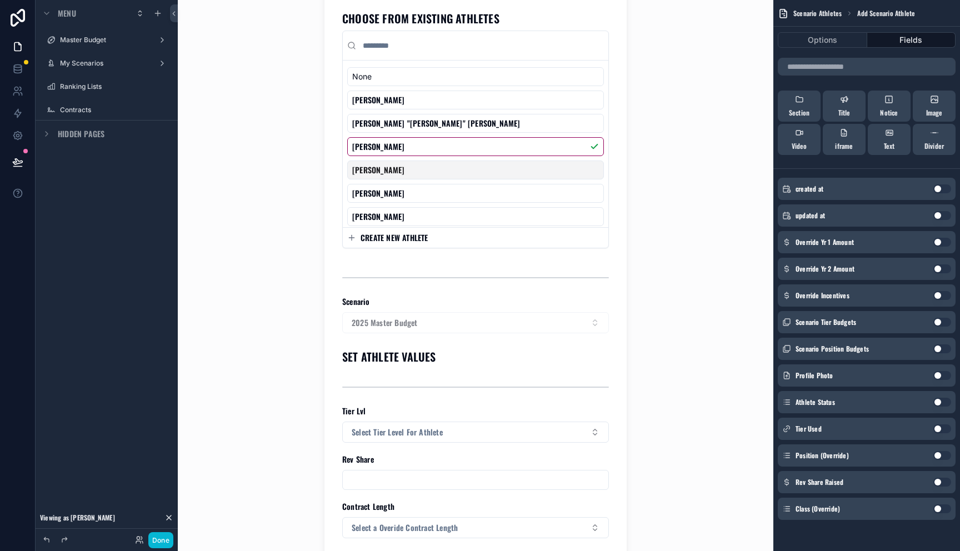
click at [440, 178] on div "Aiden Daugherty" at bounding box center [475, 170] width 257 height 19
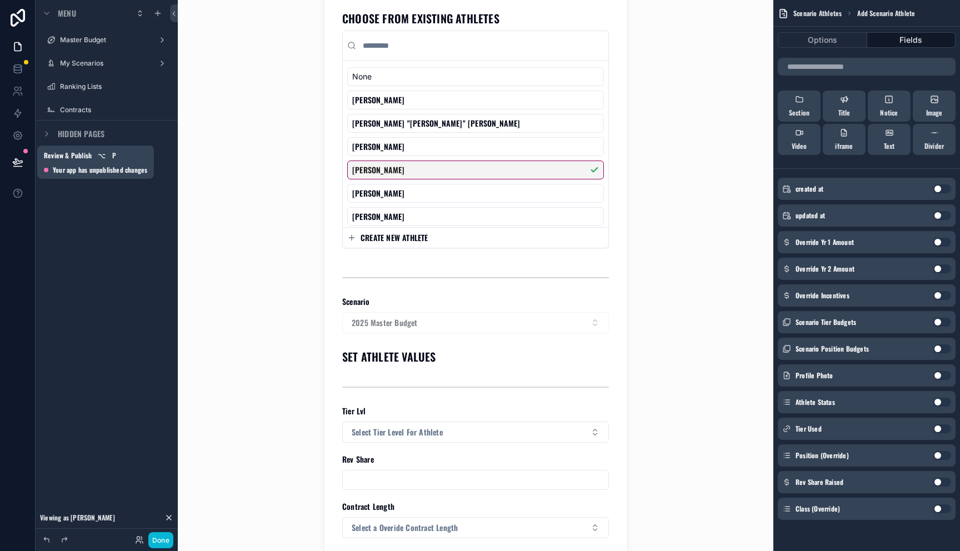
click at [22, 167] on icon at bounding box center [17, 162] width 11 height 11
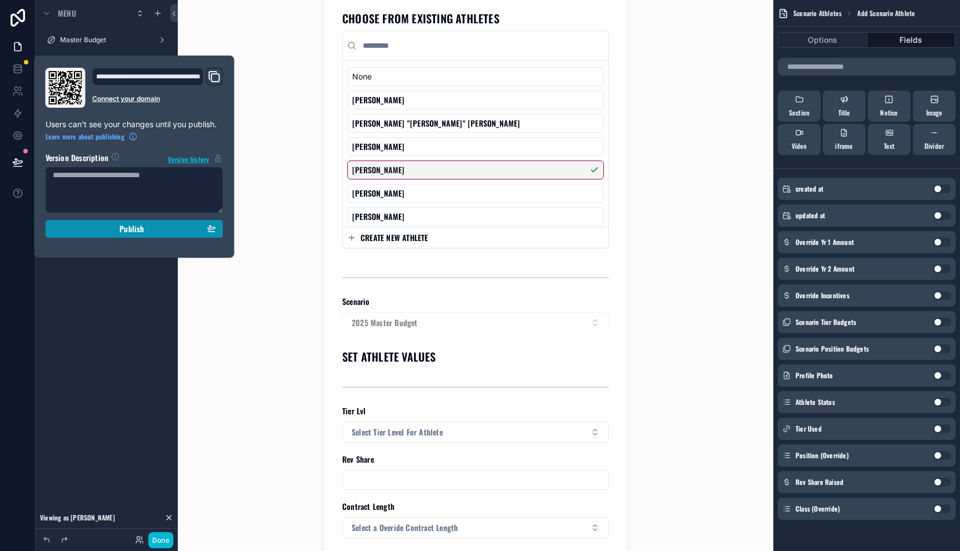
click at [139, 231] on span "Publish" at bounding box center [131, 229] width 24 height 10
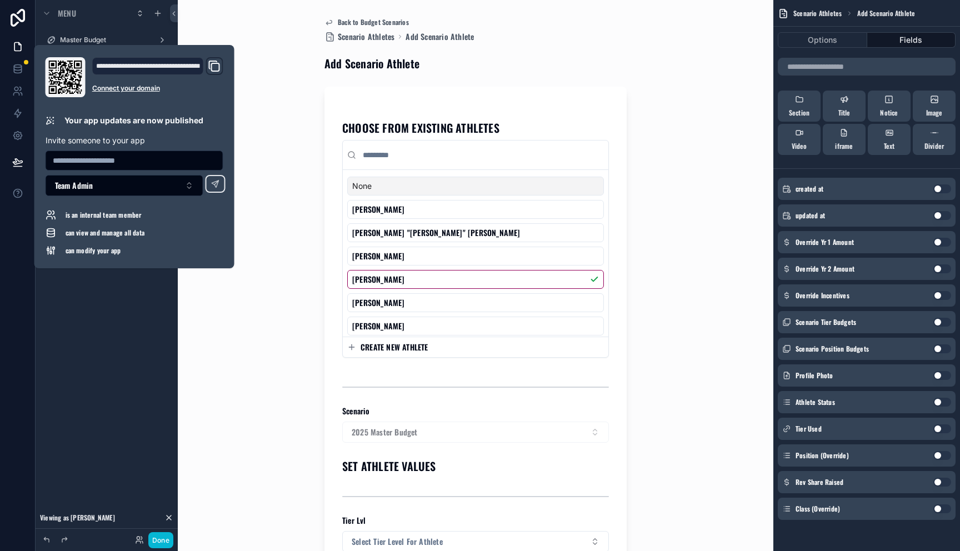
click at [289, 298] on div "Back to Budget Scenarios Scenario Athletes Add Scenario Athlete Add Scenario At…" at bounding box center [475, 275] width 564 height 551
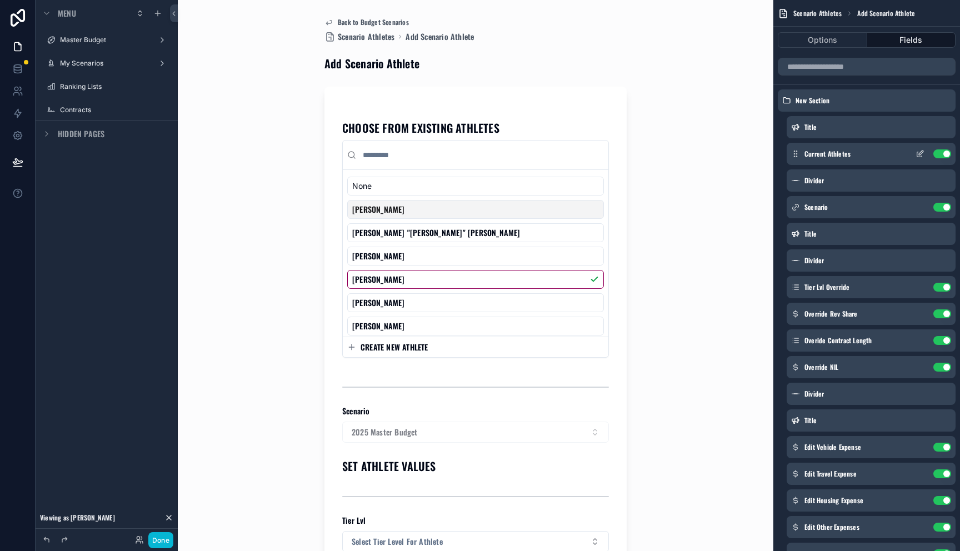
click at [921, 156] on icon "scrollable content" at bounding box center [919, 154] width 5 height 5
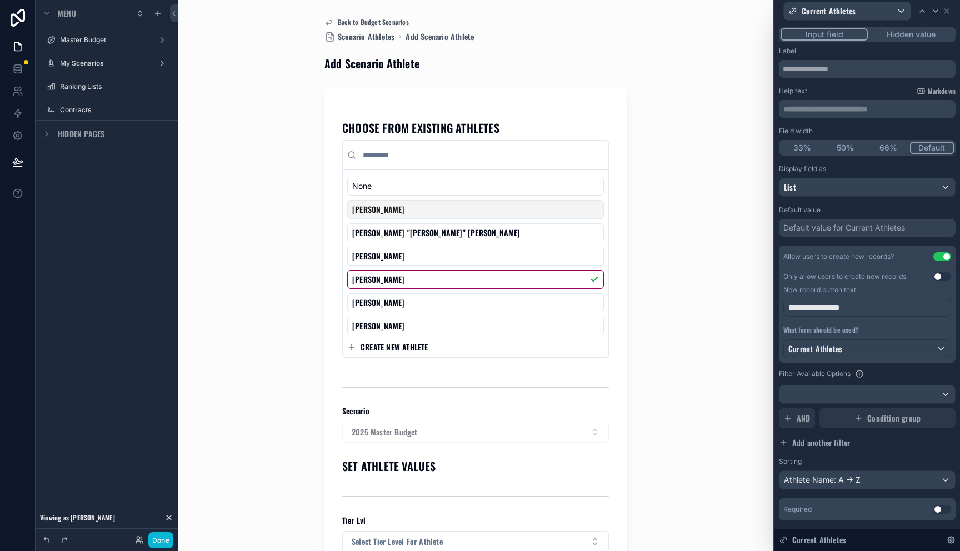
click at [884, 41] on div "Input field Hidden value" at bounding box center [867, 35] width 177 height 16
click at [884, 37] on button "Hidden value" at bounding box center [911, 34] width 86 height 12
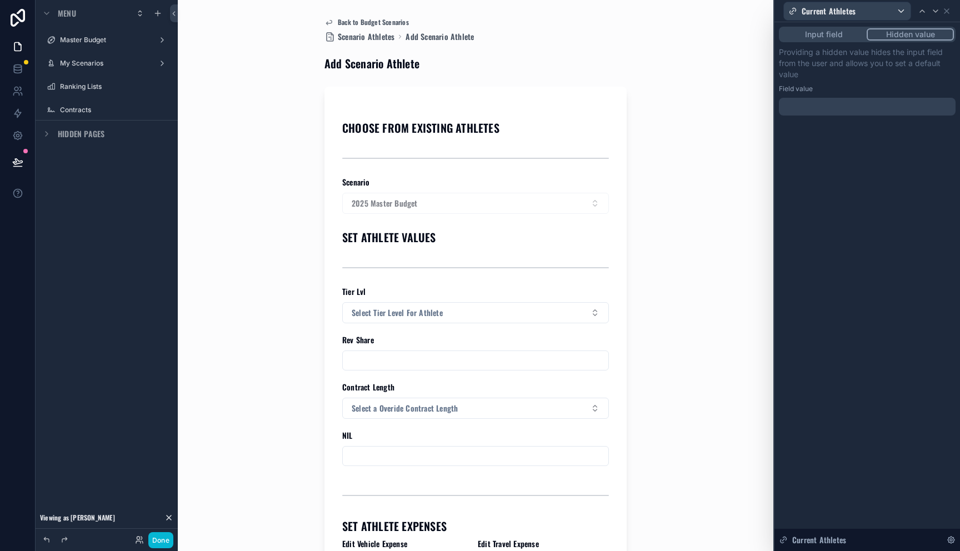
click at [831, 38] on button "Input field" at bounding box center [824, 34] width 86 height 12
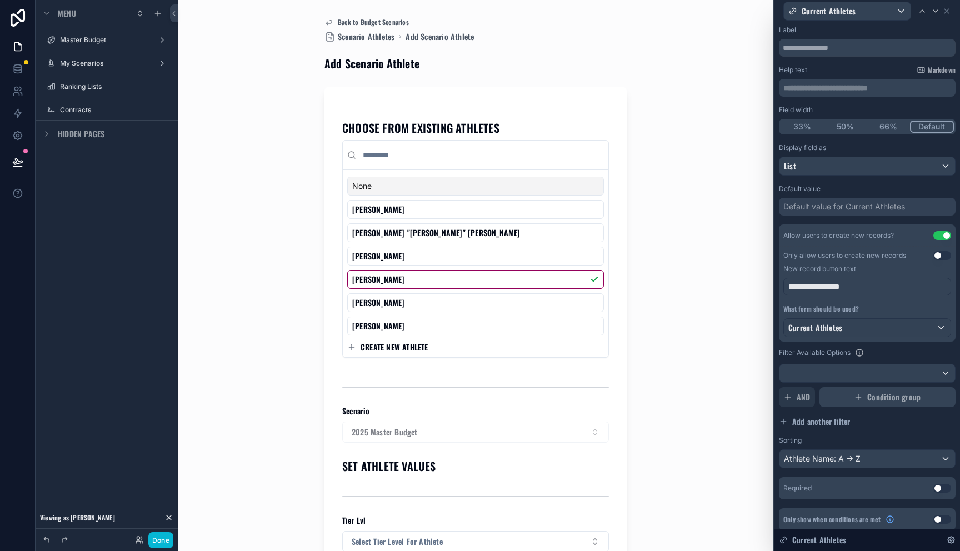
scroll to position [27, 0]
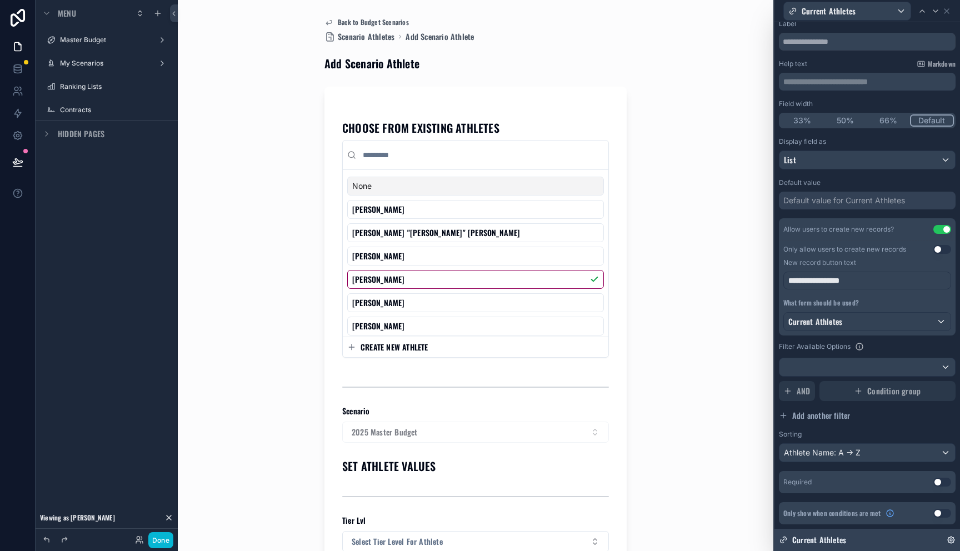
click at [818, 536] on span "Current Athletes" at bounding box center [819, 539] width 54 height 11
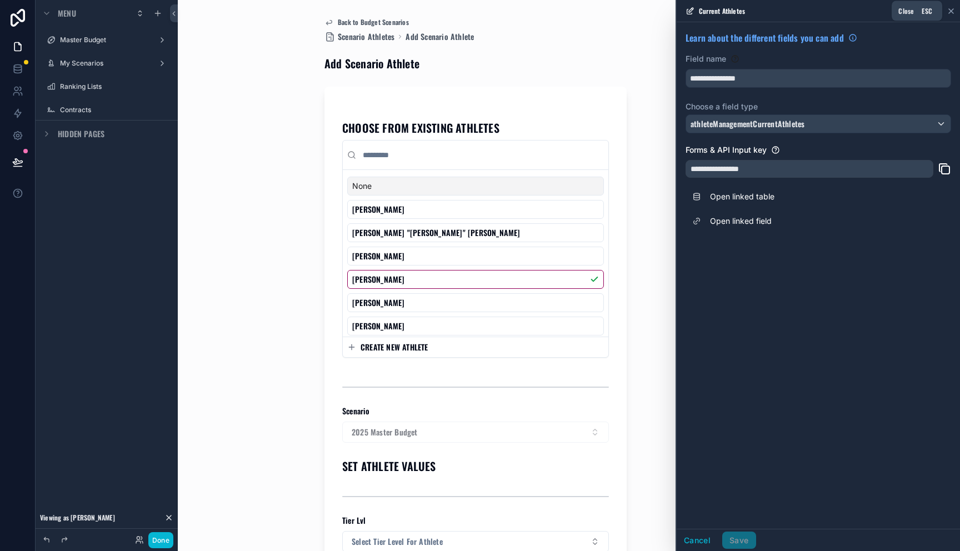
click at [952, 8] on icon at bounding box center [951, 11] width 9 height 9
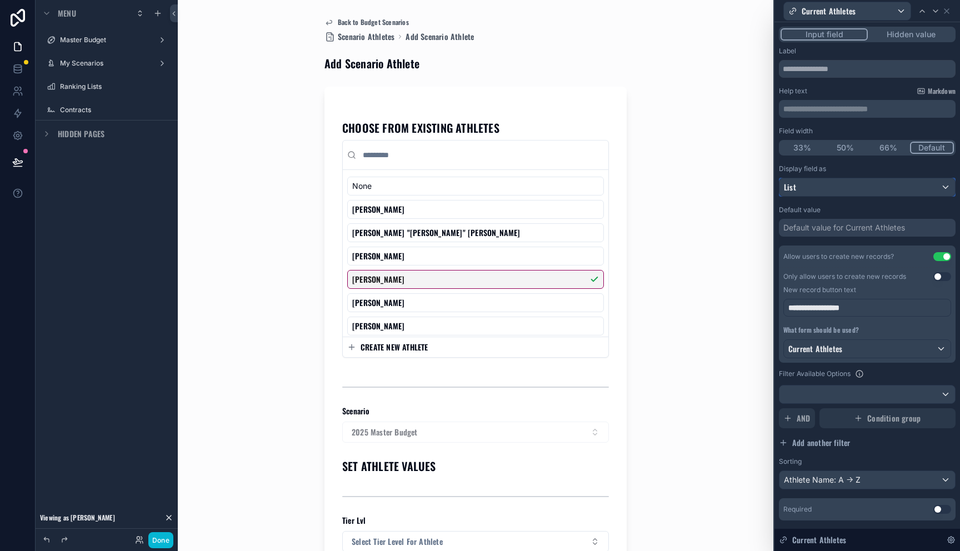
click at [845, 192] on div "List" at bounding box center [867, 187] width 176 height 18
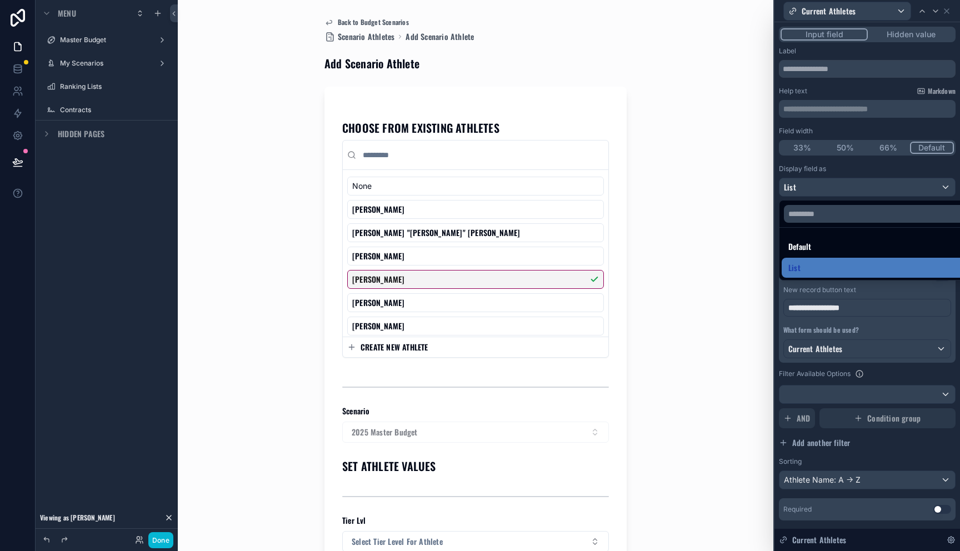
click at [845, 187] on div at bounding box center [867, 275] width 186 height 551
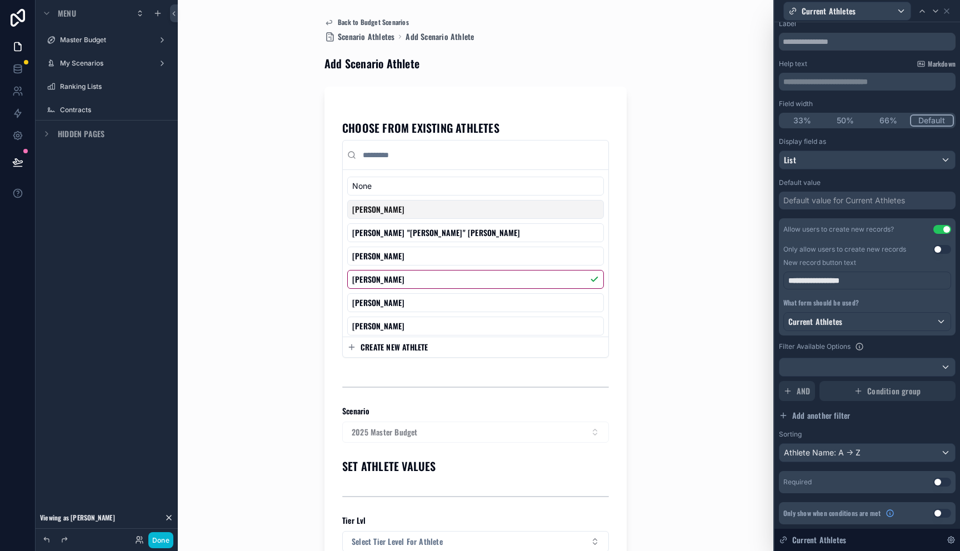
click at [473, 208] on div "[PERSON_NAME]" at bounding box center [475, 209] width 257 height 19
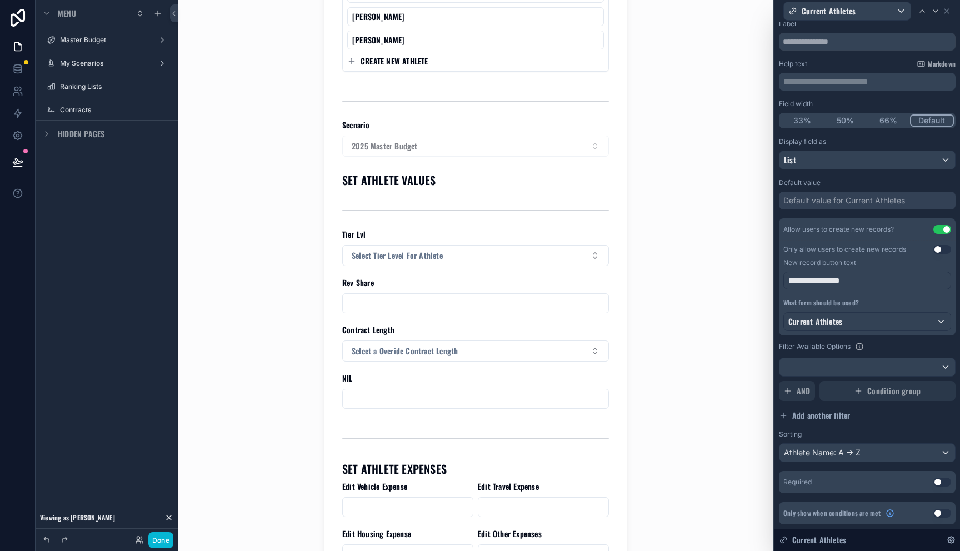
scroll to position [286, 0]
click at [376, 258] on span "Select Tier Level For Athlete" at bounding box center [397, 255] width 91 height 11
click at [376, 319] on div "Tier 2" at bounding box center [471, 316] width 261 height 17
click at [386, 303] on input "scrollable content" at bounding box center [476, 304] width 266 height 16
paste input "**********"
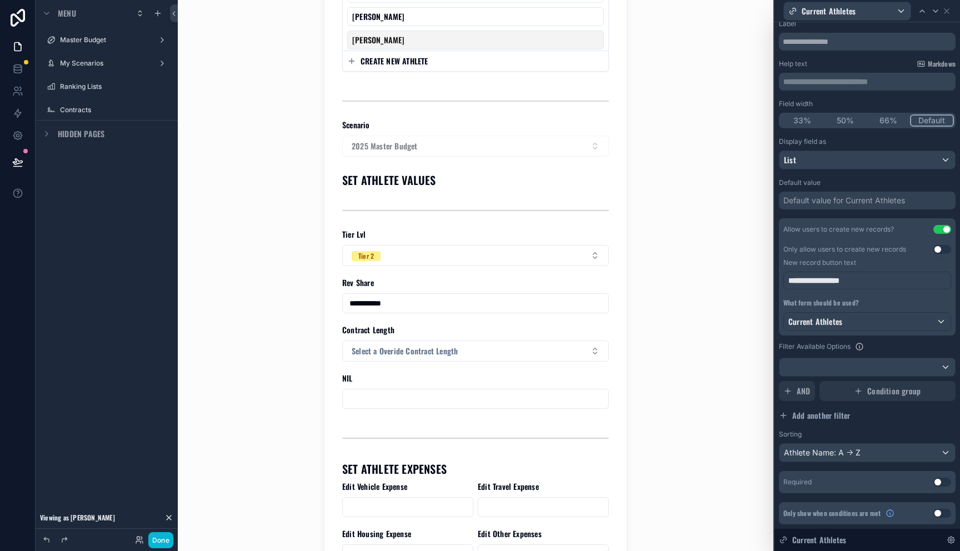
type input "**********"
click at [442, 382] on div "NIL" at bounding box center [475, 379] width 267 height 12
click at [442, 389] on div "scrollable content" at bounding box center [475, 399] width 267 height 20
click at [442, 396] on input "scrollable content" at bounding box center [476, 399] width 266 height 16
paste input "**********"
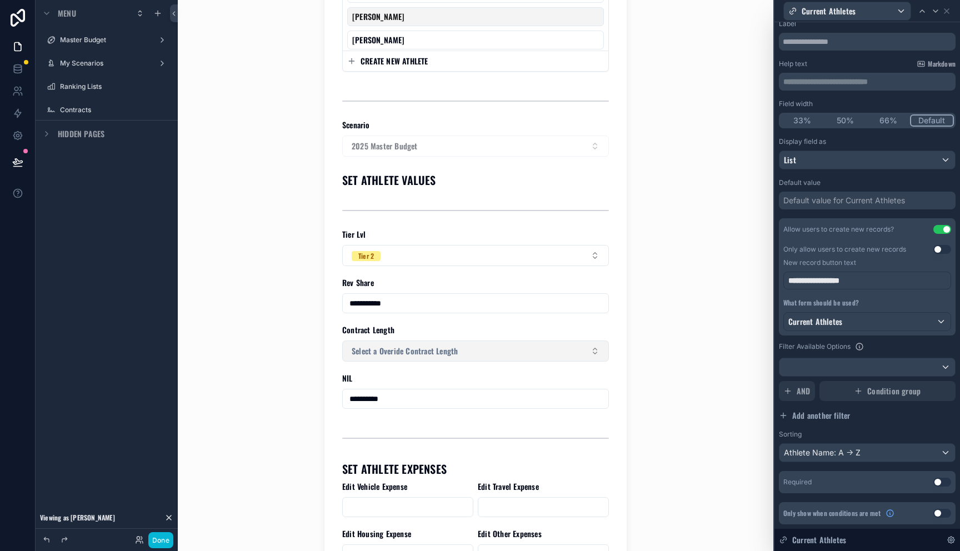
type input "**********"
click at [432, 358] on button "Select a Overide Contract Length" at bounding box center [475, 351] width 267 height 21
click at [397, 356] on span "Select a Overide Contract Length" at bounding box center [405, 351] width 106 height 11
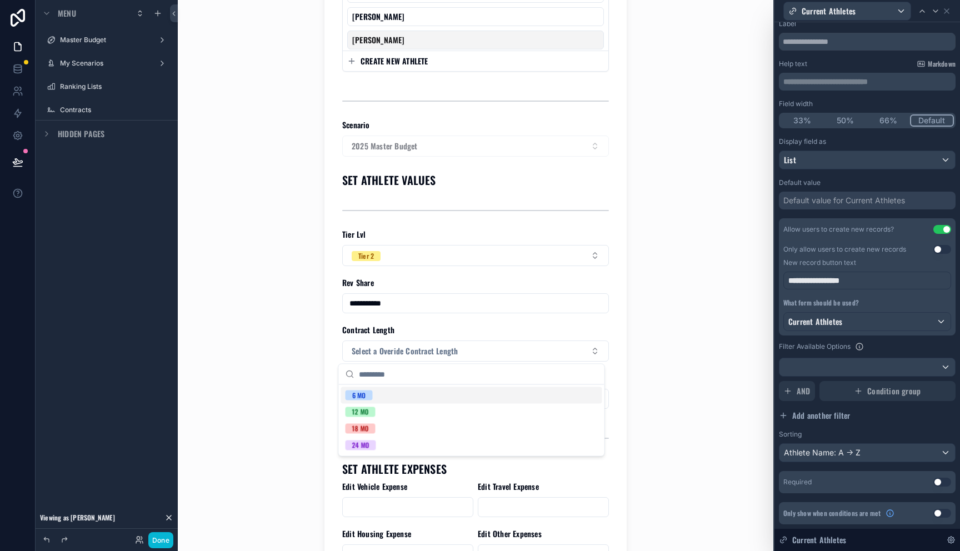
click at [397, 398] on div "6 MO" at bounding box center [471, 395] width 261 height 17
click at [382, 397] on input "**********" at bounding box center [476, 399] width 266 height 16
click at [281, 364] on div "**********" at bounding box center [476, 275] width 596 height 551
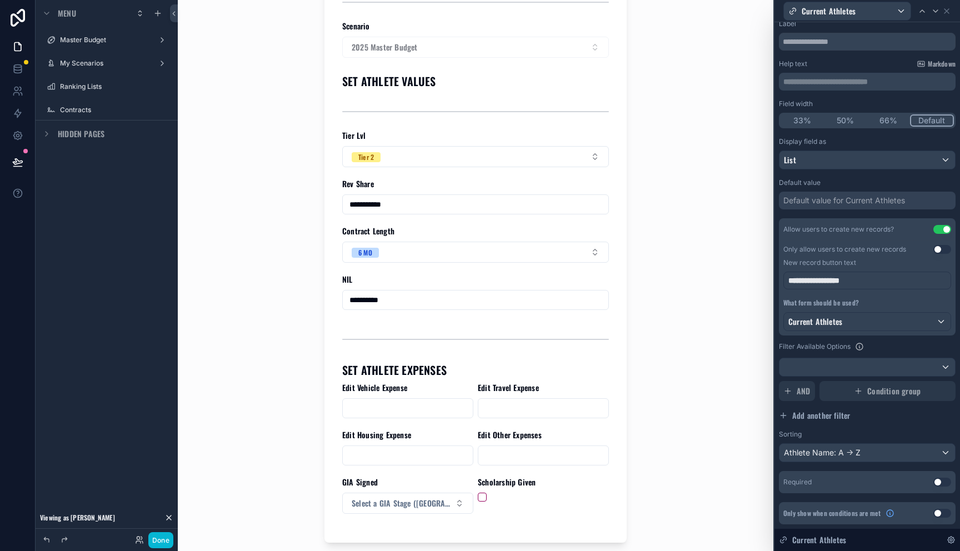
scroll to position [417, 0]
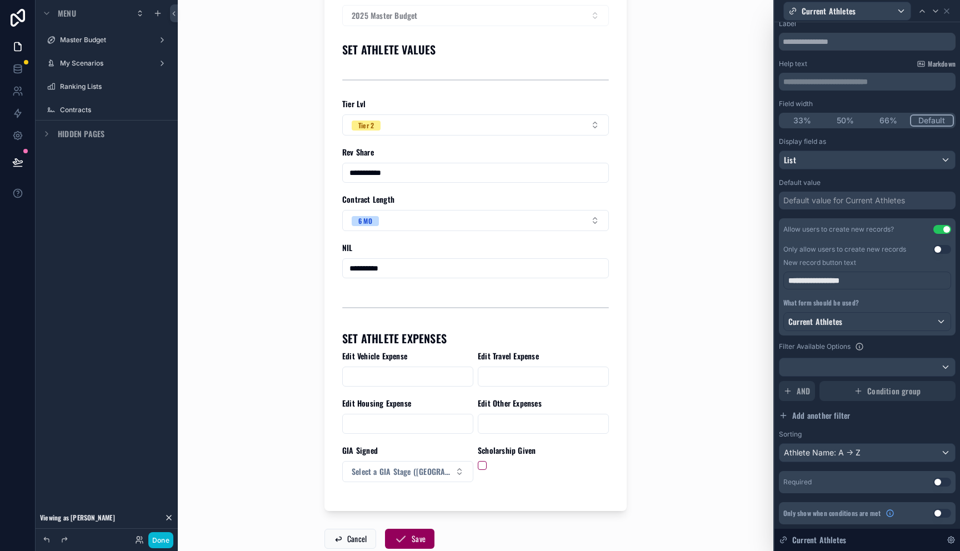
click at [364, 377] on input "scrollable content" at bounding box center [408, 377] width 130 height 16
type input "*****"
type input "*********"
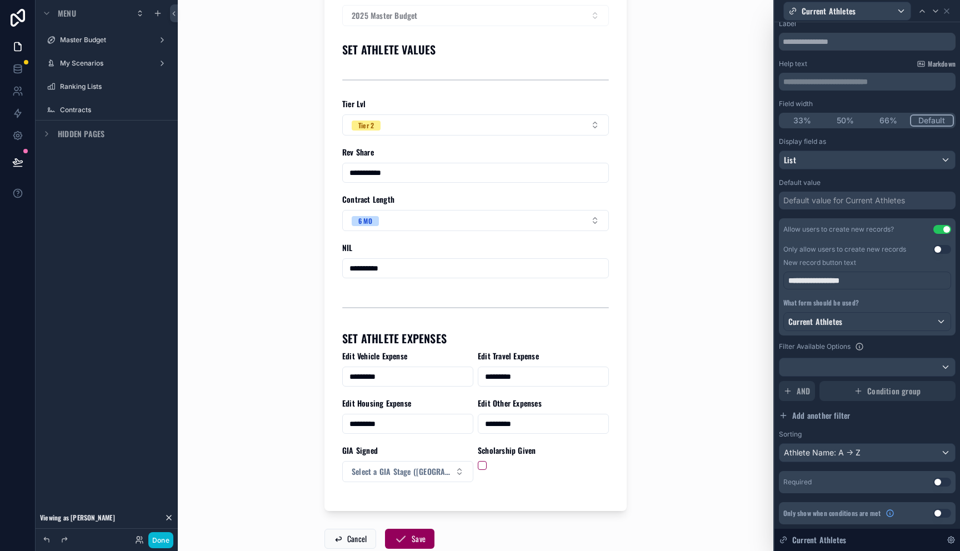
type input "*********"
click at [368, 463] on button "Select a GIA Stage (OR)" at bounding box center [407, 471] width 131 height 21
click at [372, 413] on span "Signed" at bounding box center [358, 414] width 32 height 10
click at [478, 467] on button "scrollable content" at bounding box center [482, 465] width 9 height 9
click at [414, 533] on button "Save" at bounding box center [409, 539] width 49 height 20
